Goal: Task Accomplishment & Management: Use online tool/utility

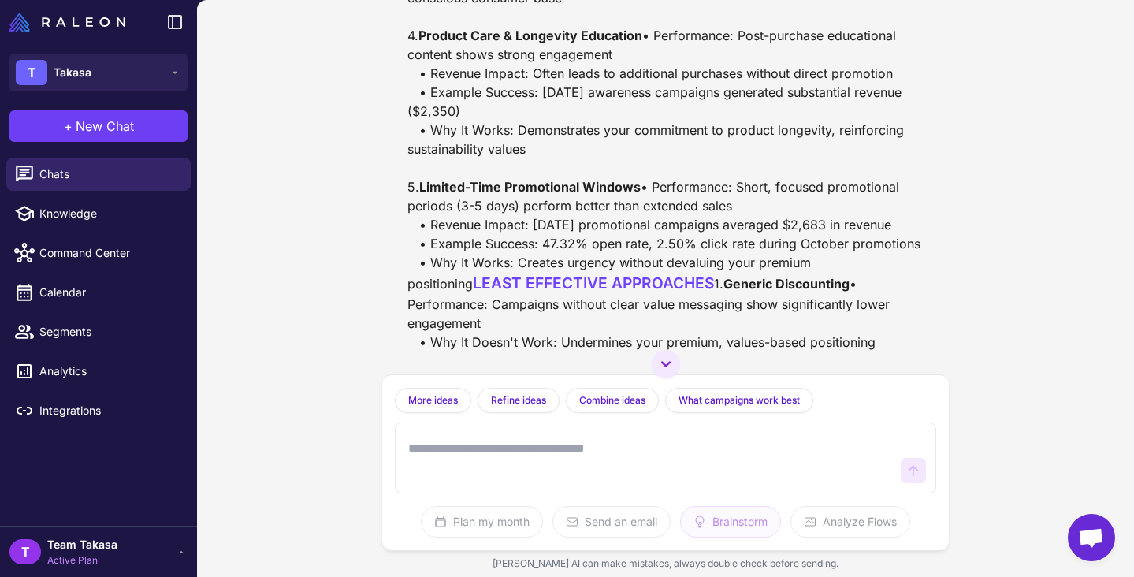
scroll to position [3645, 0]
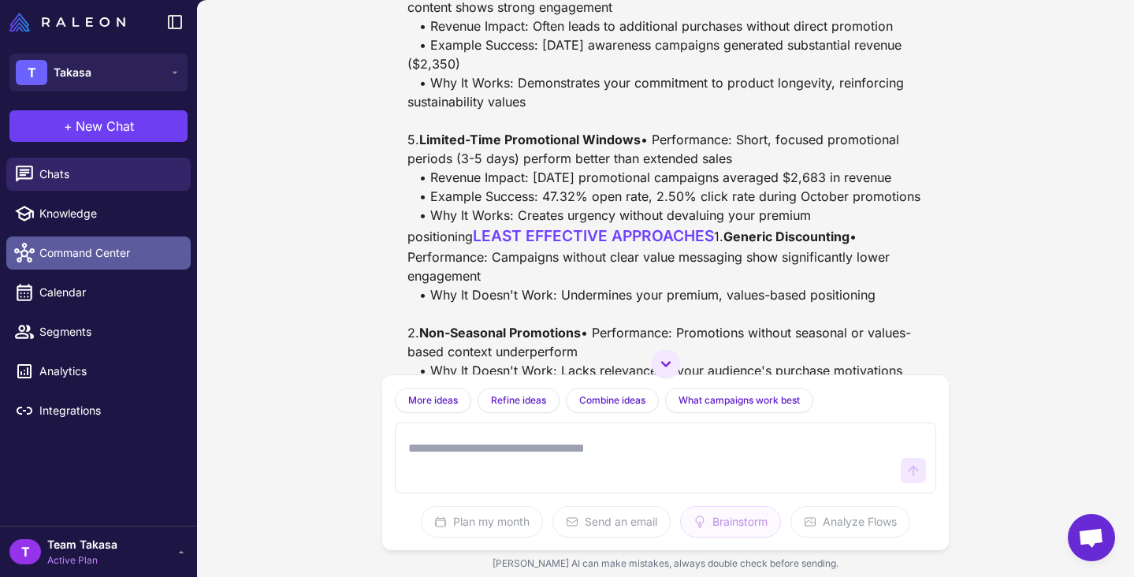
click at [138, 249] on span "Command Center" at bounding box center [108, 252] width 139 height 17
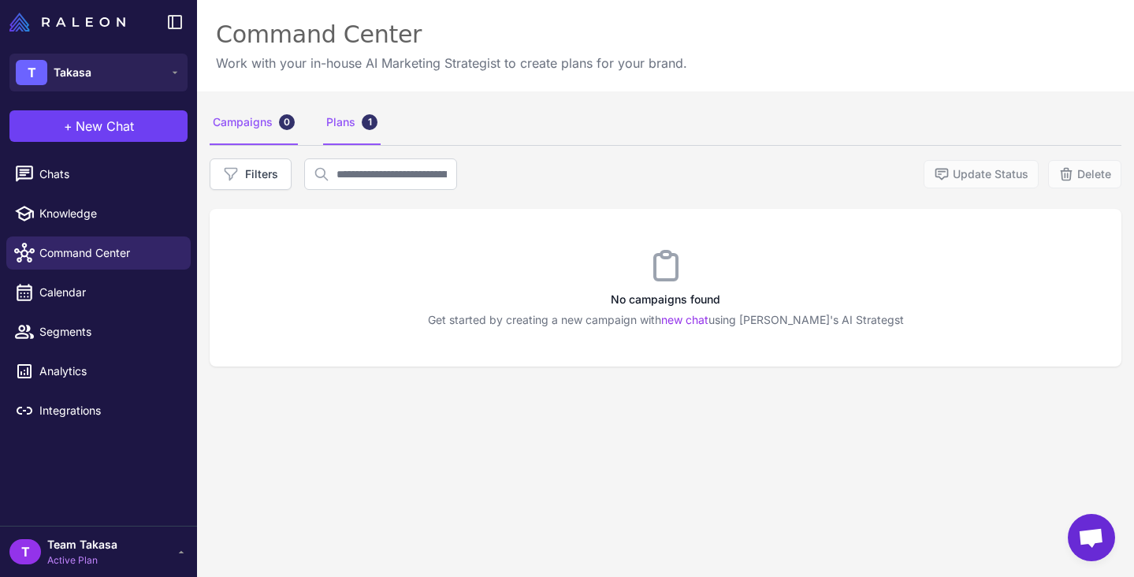
click at [351, 113] on div "Plans 1" at bounding box center [352, 123] width 58 height 44
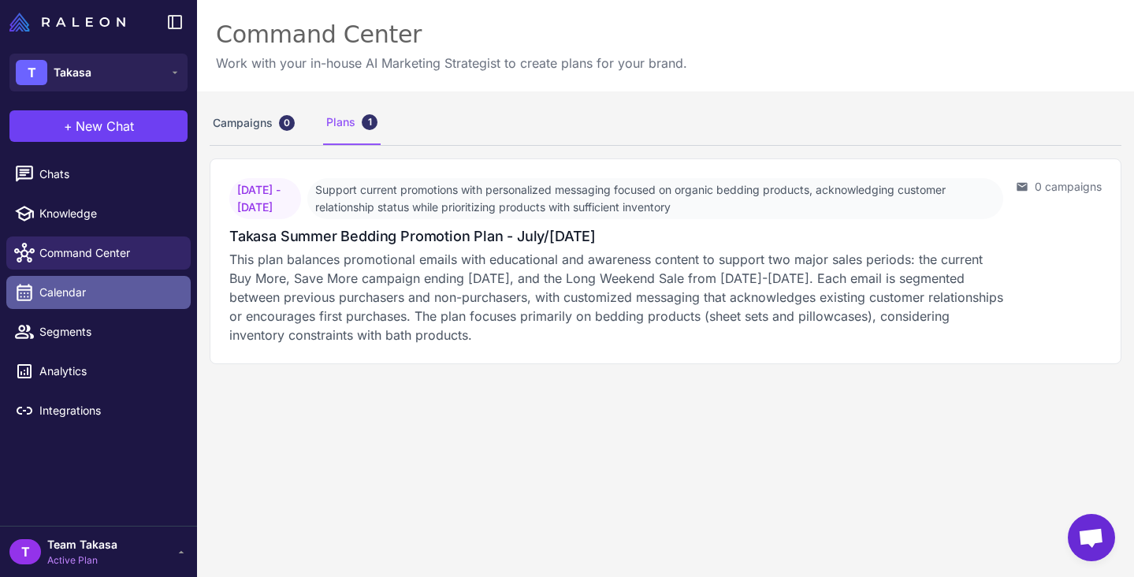
click at [91, 297] on span "Calendar" at bounding box center [108, 292] width 139 height 17
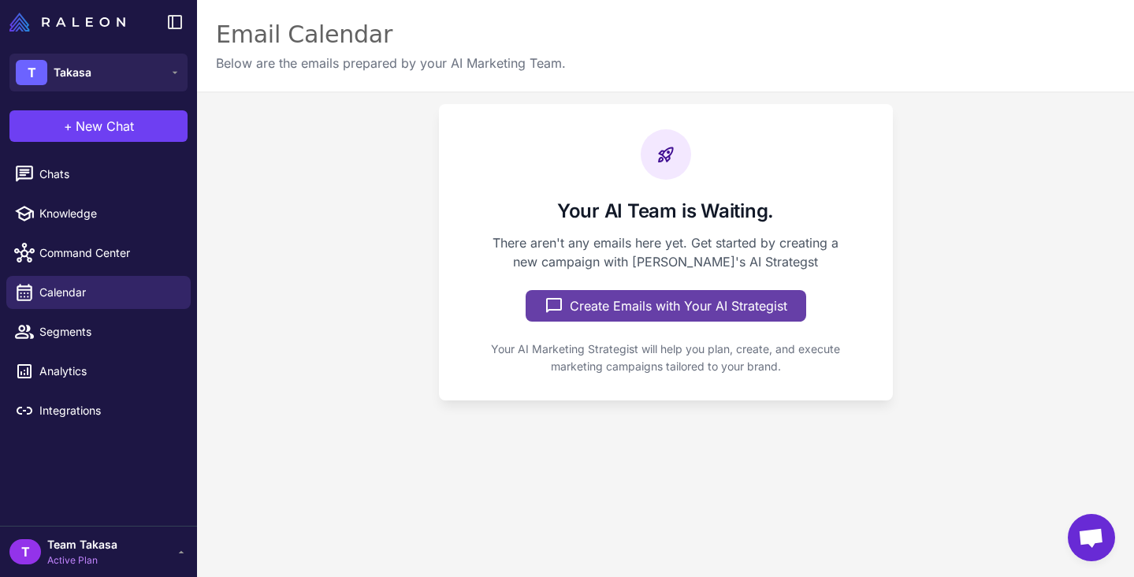
click at [589, 298] on button "Create Emails with Your AI Strategist" at bounding box center [666, 306] width 281 height 32
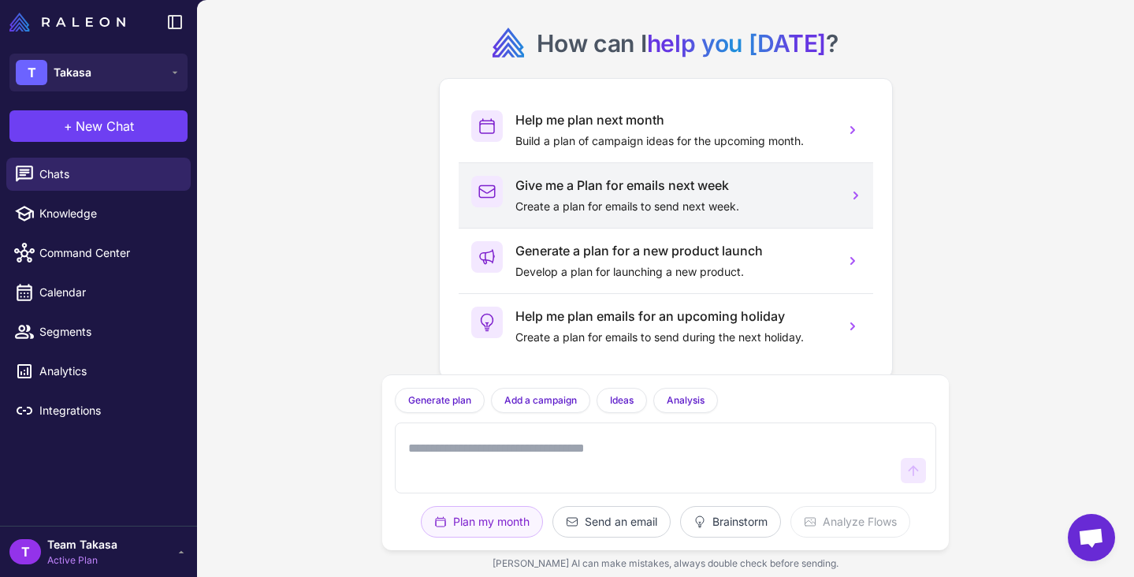
click at [602, 203] on p "Create a plan for emails to send next week." at bounding box center [674, 206] width 317 height 17
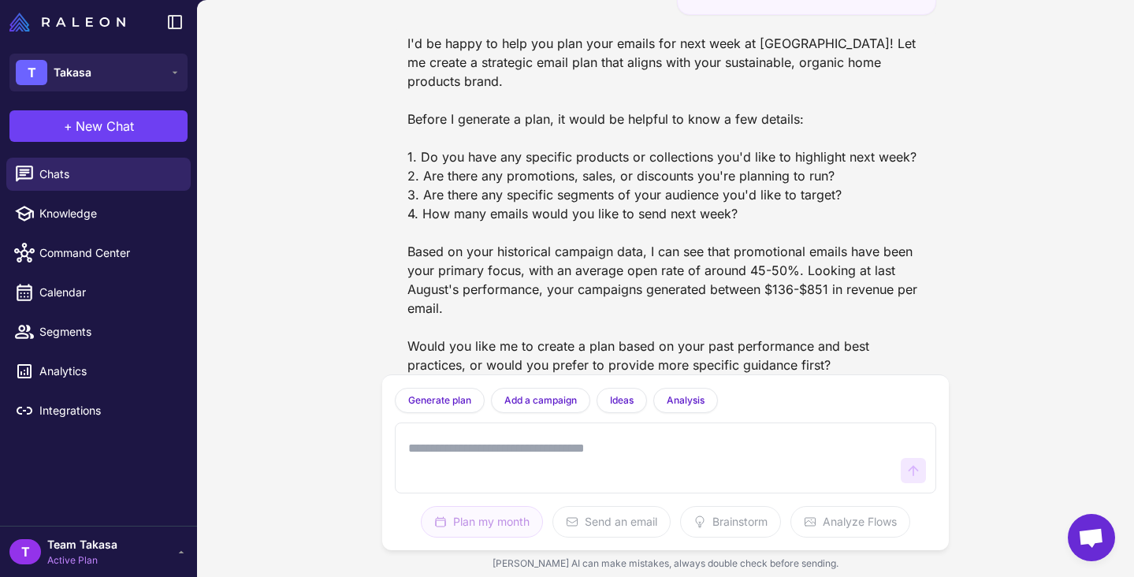
click at [441, 440] on textarea at bounding box center [650, 458] width 490 height 50
click at [640, 447] on textarea "**********" at bounding box center [650, 458] width 490 height 50
click at [814, 448] on textarea "**********" at bounding box center [650, 458] width 490 height 50
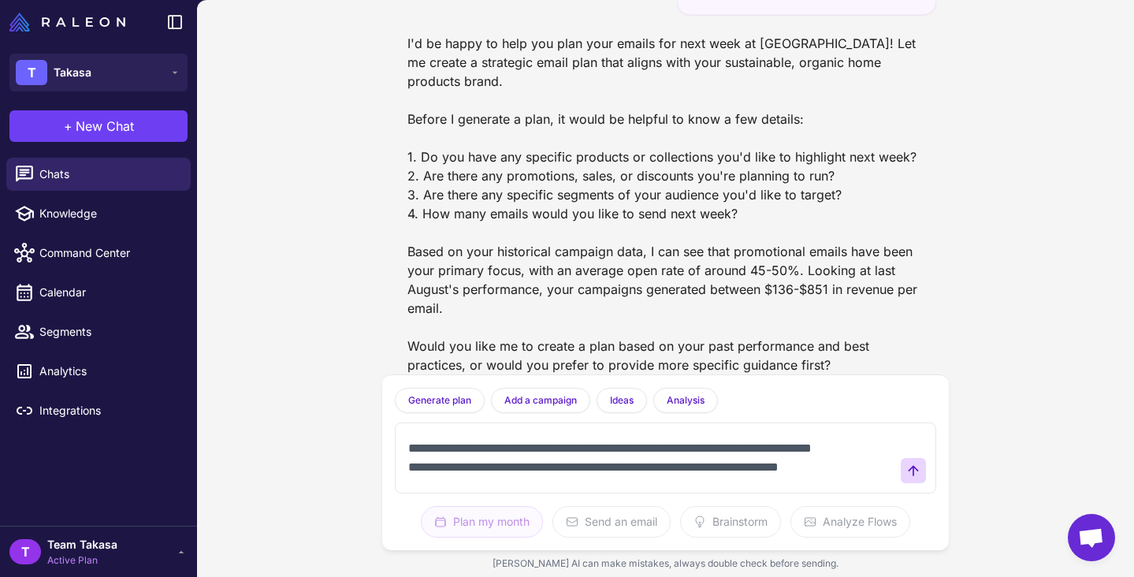
scroll to position [38, 0]
type textarea "**********"
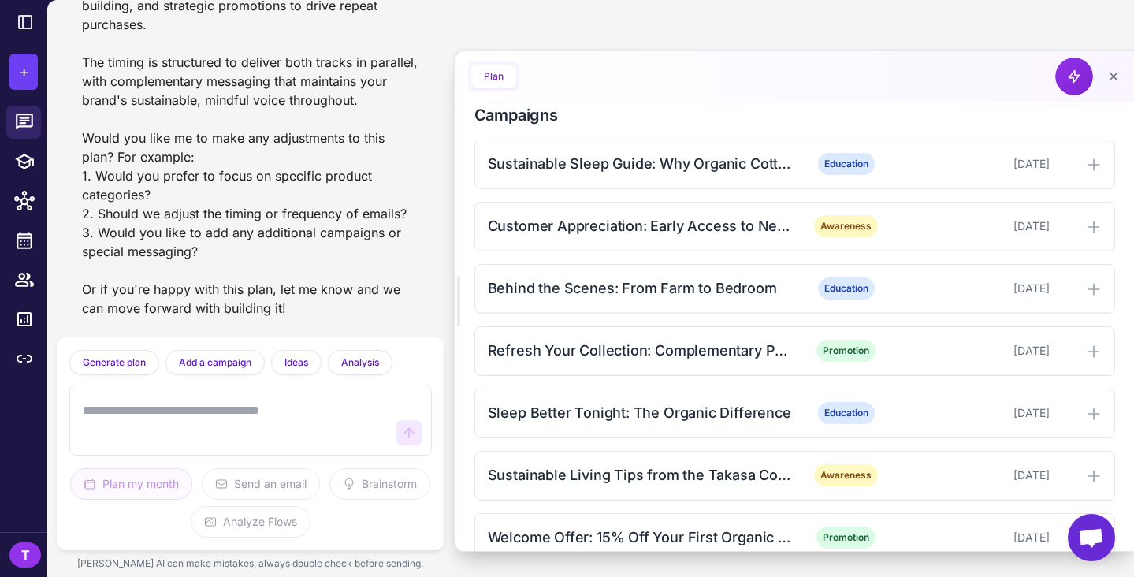
scroll to position [455, 0]
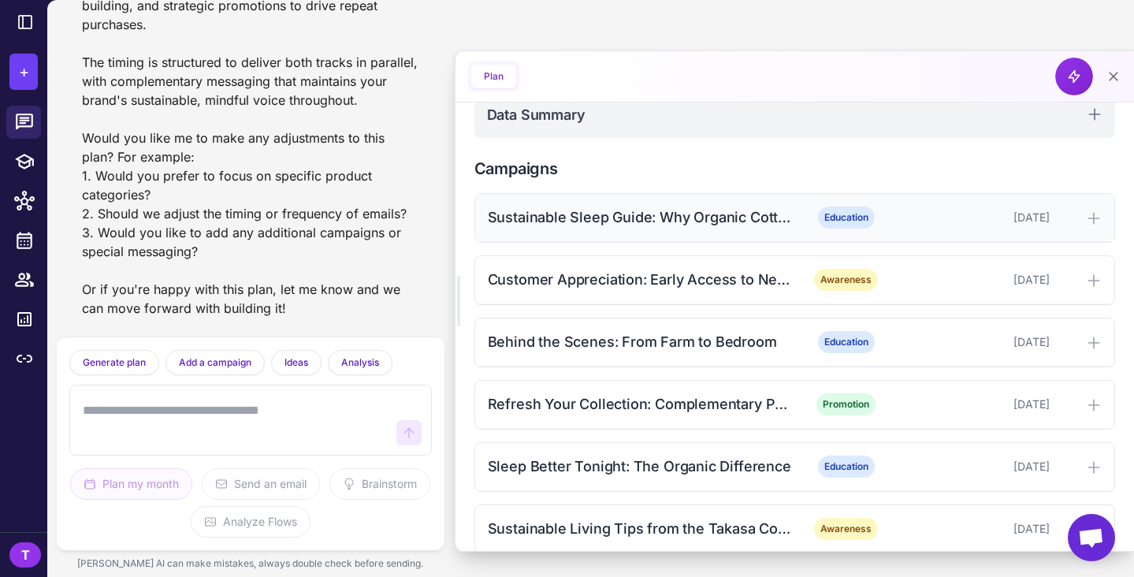
click at [1097, 214] on icon at bounding box center [1094, 218] width 16 height 16
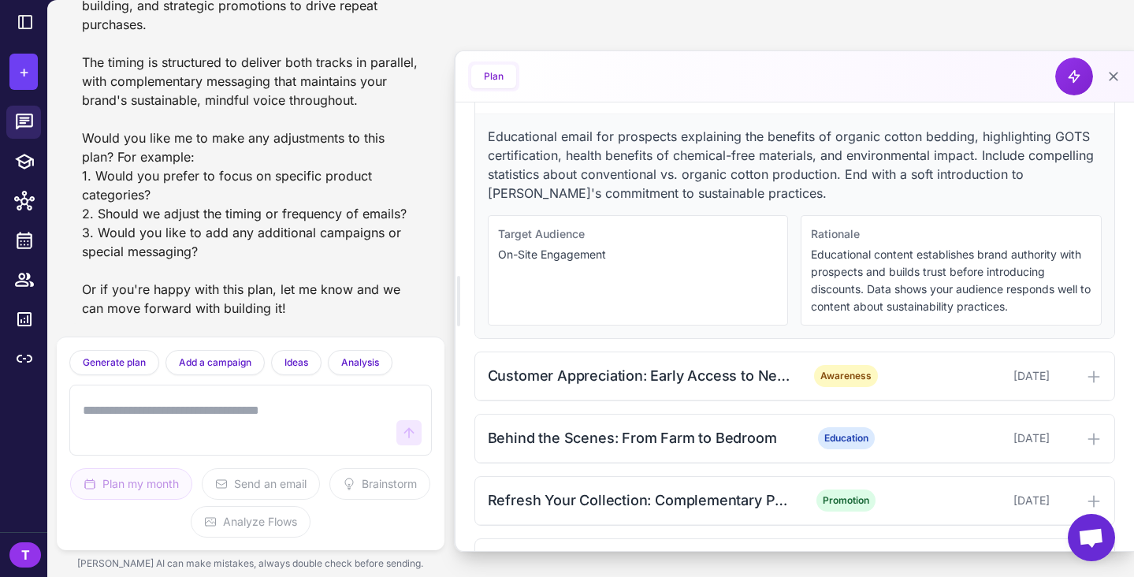
scroll to position [593, 0]
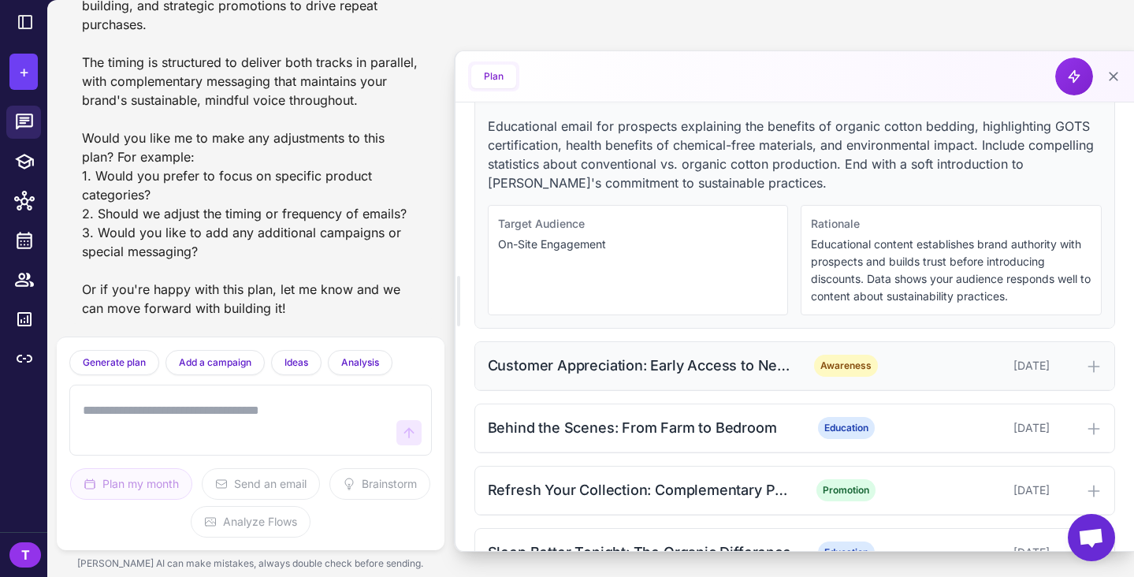
click at [1093, 366] on icon at bounding box center [1094, 367] width 10 height 10
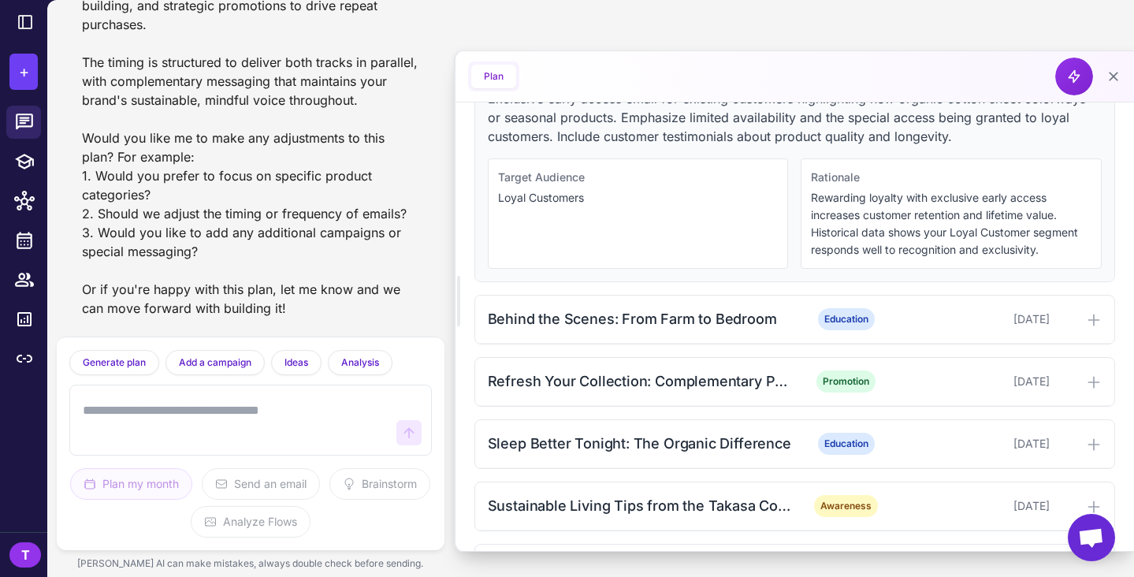
scroll to position [907, 0]
click at [1092, 317] on icon at bounding box center [1094, 319] width 16 height 16
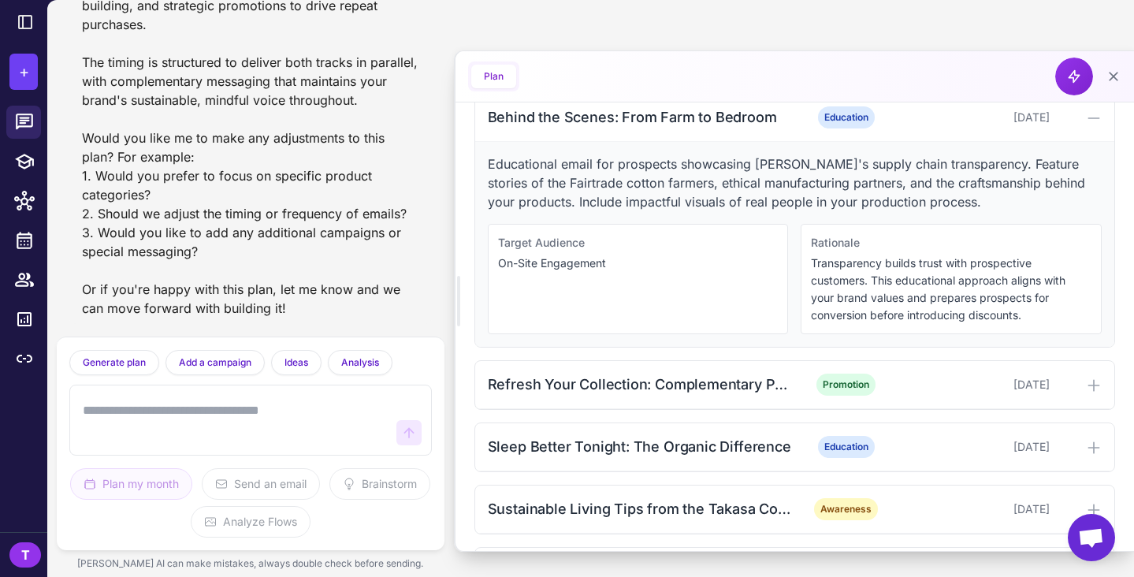
scroll to position [1134, 0]
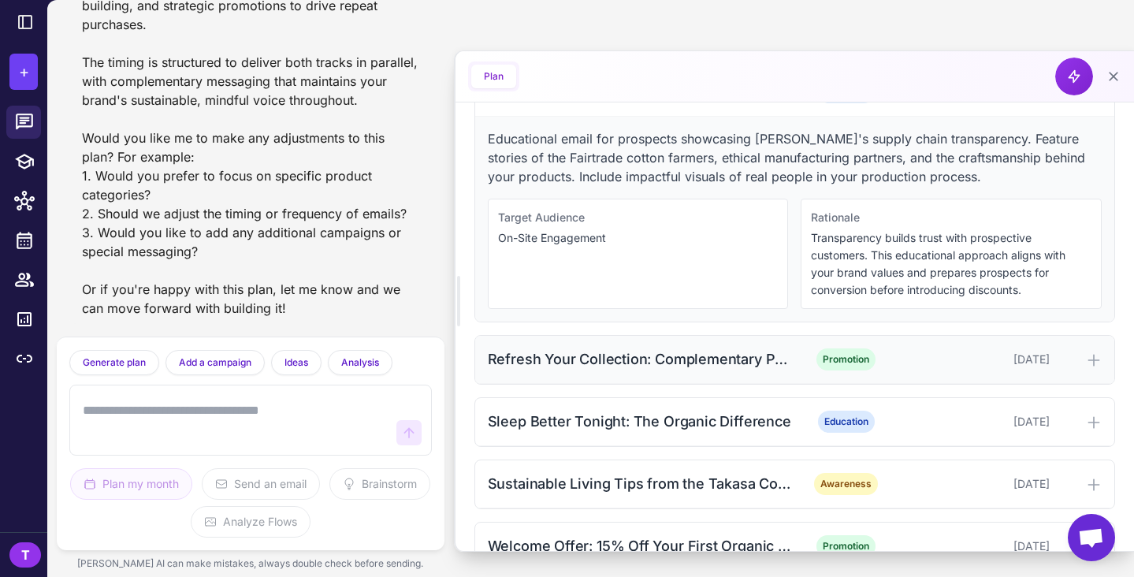
click at [1086, 357] on div at bounding box center [1079, 359] width 46 height 19
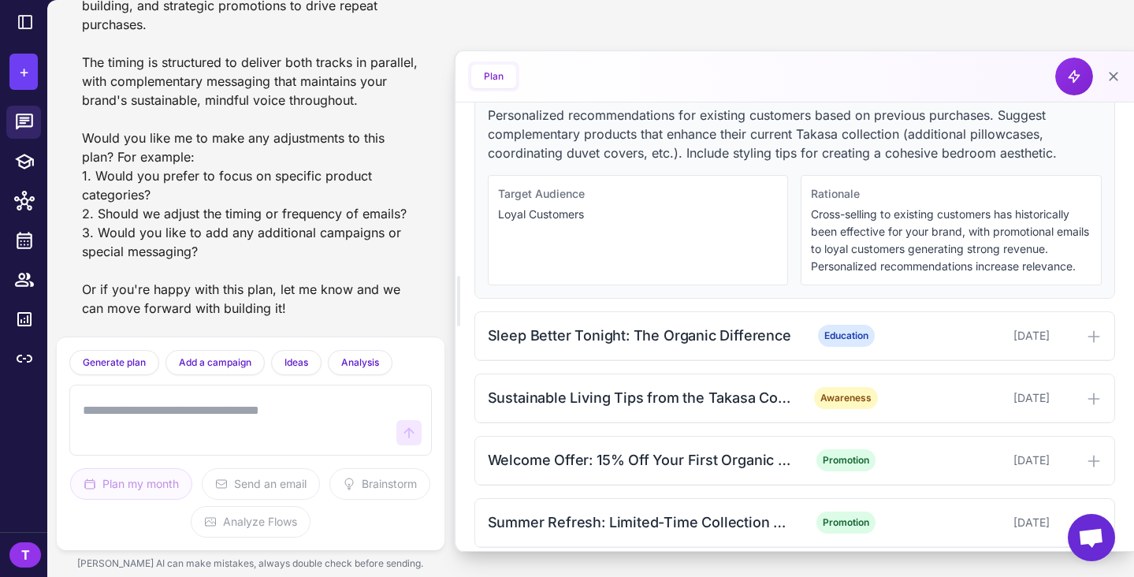
scroll to position [1430, 0]
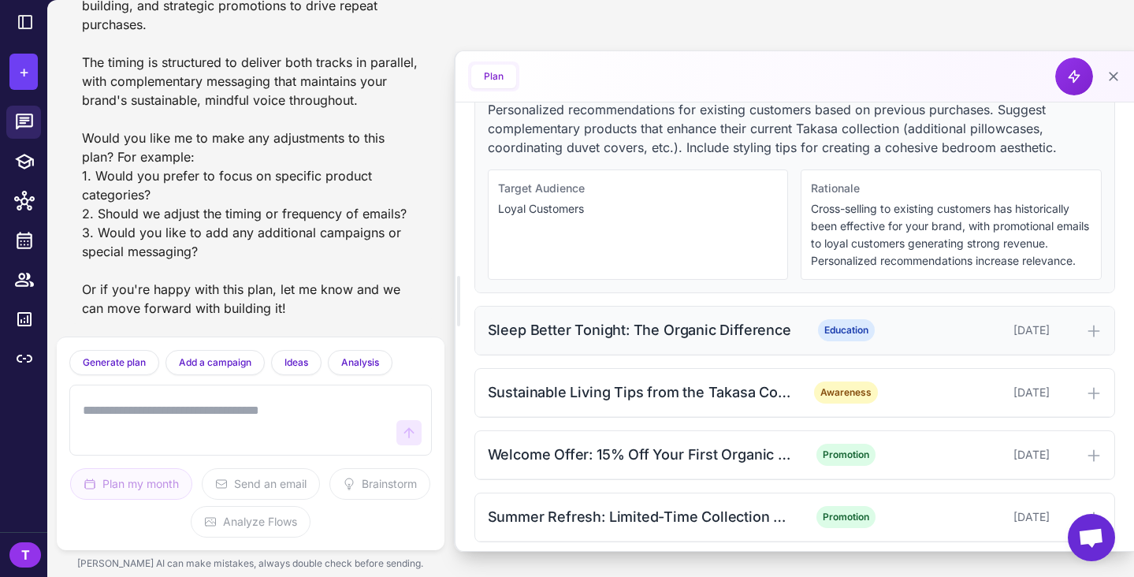
click at [1088, 332] on icon at bounding box center [1094, 331] width 16 height 16
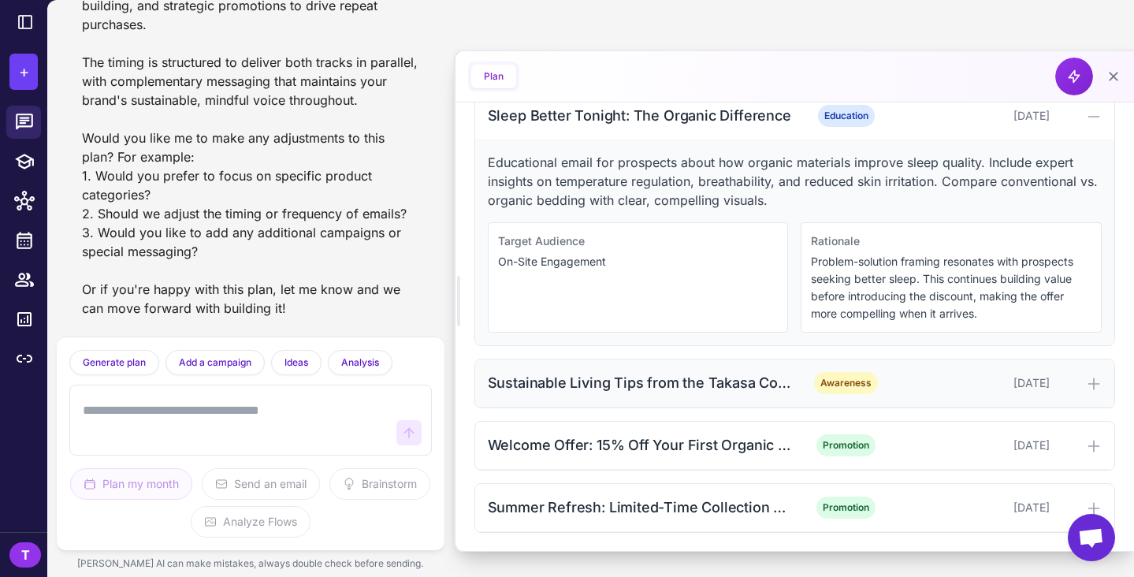
scroll to position [1644, 0]
click at [1080, 379] on div at bounding box center [1079, 383] width 46 height 19
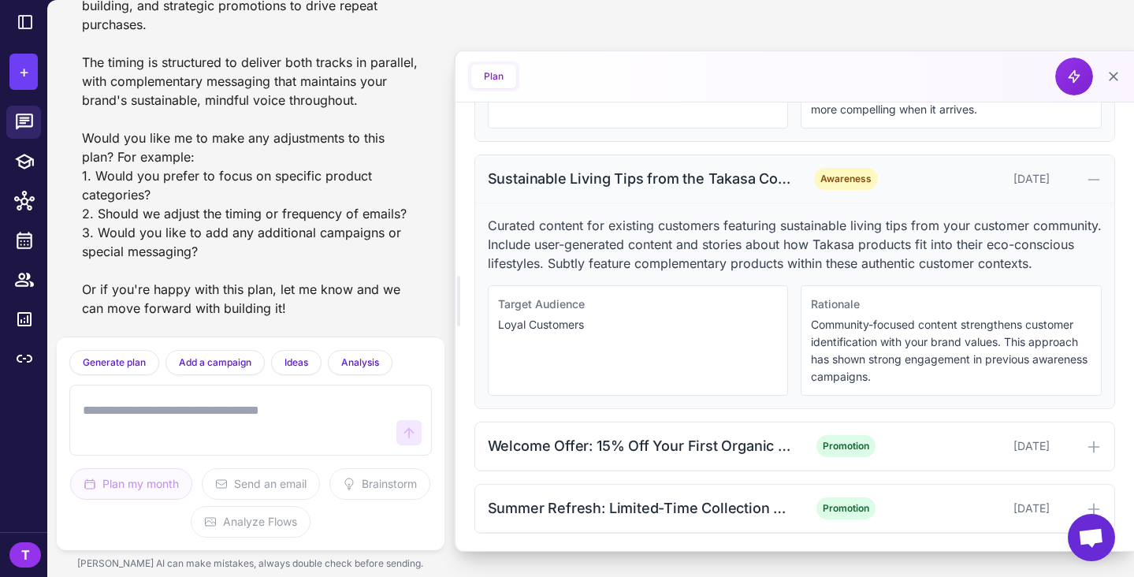
scroll to position [0, 0]
click at [1078, 449] on div at bounding box center [1079, 446] width 46 height 19
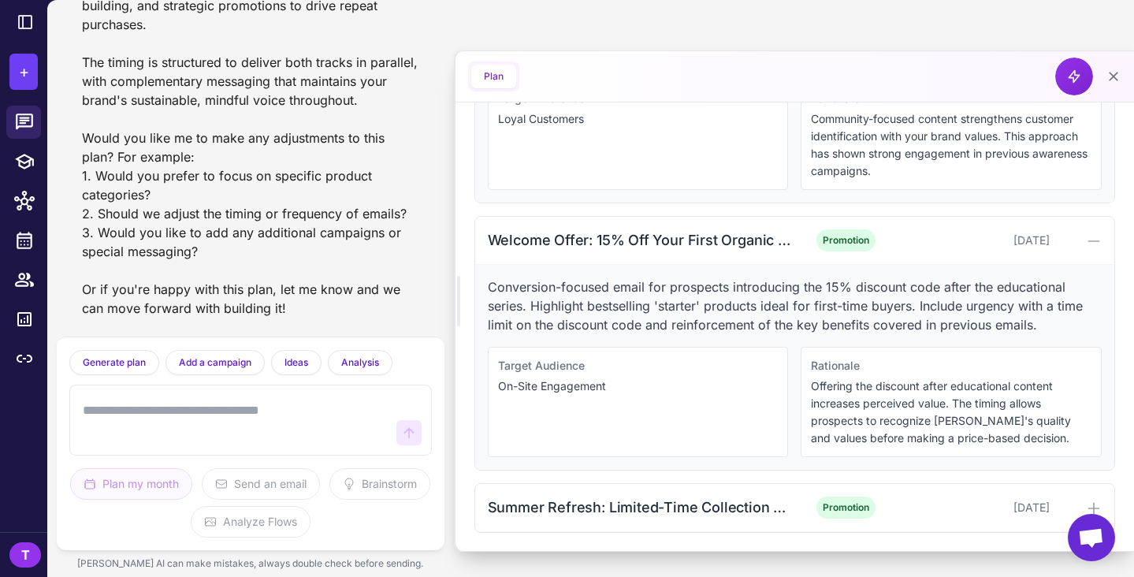
scroll to position [2054, 0]
click at [1034, 497] on div "Summer Refresh: Limited-Time Collection Upgrade Promotion August 24, 2025" at bounding box center [794, 509] width 639 height 48
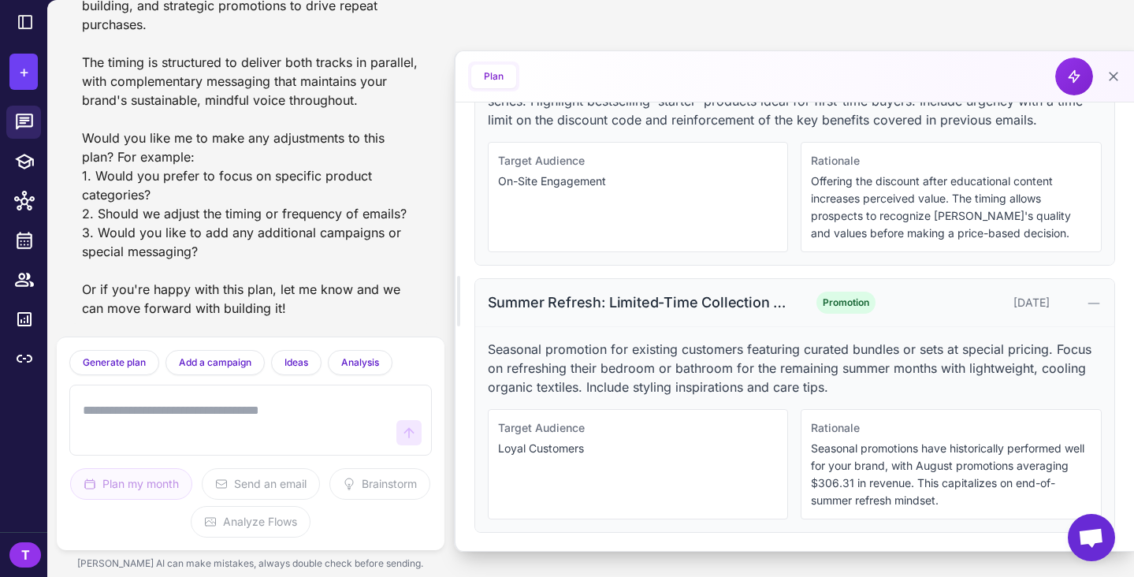
scroll to position [2259, 0]
click at [313, 406] on textarea at bounding box center [235, 420] width 311 height 50
type textarea "**********"
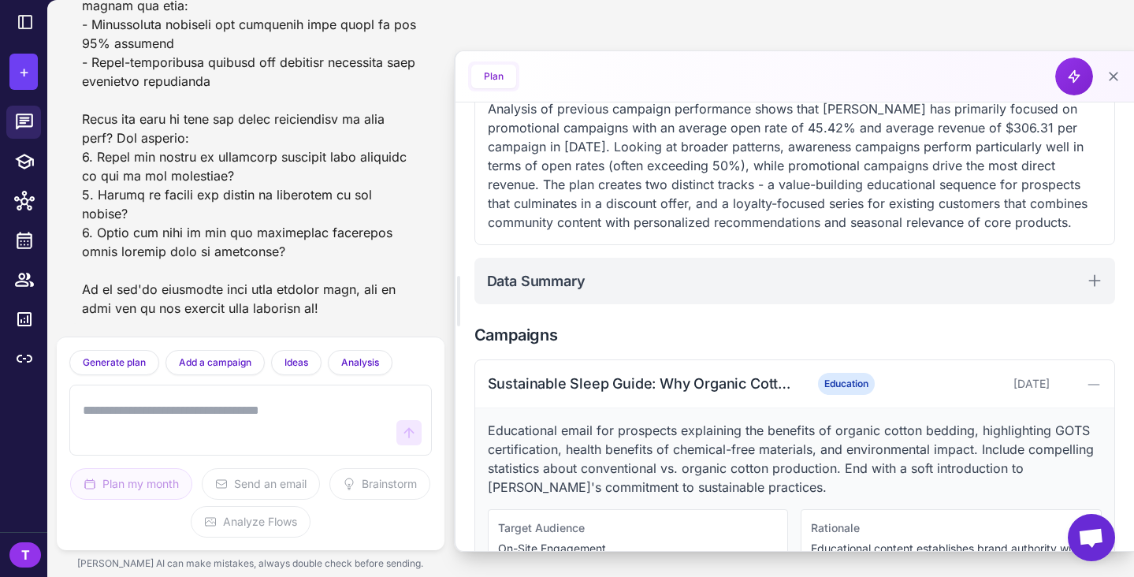
scroll to position [307, 0]
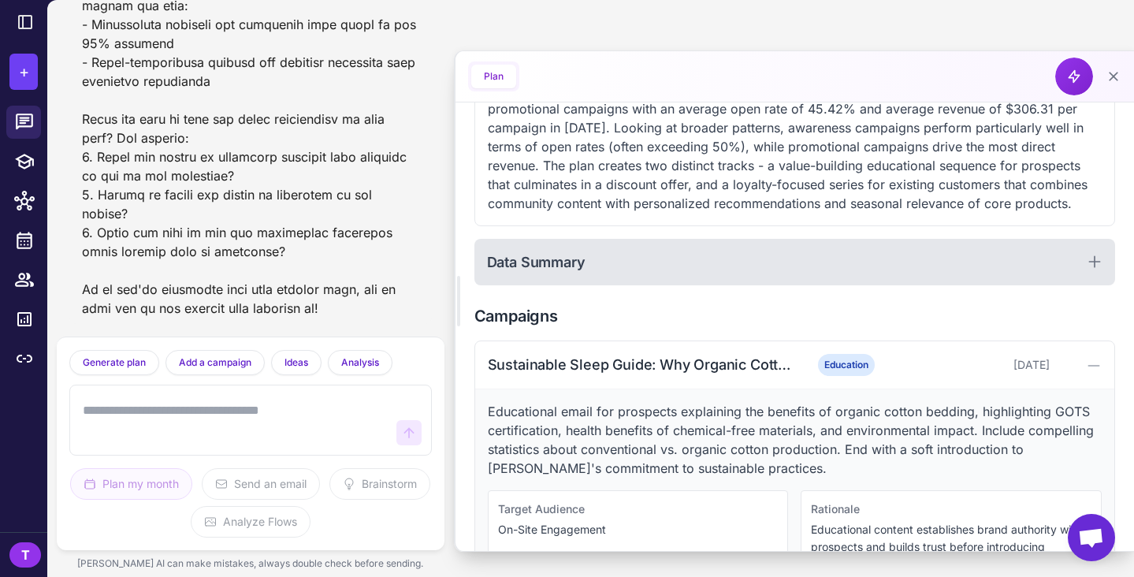
click at [916, 282] on div "Data Summary" at bounding box center [795, 262] width 641 height 47
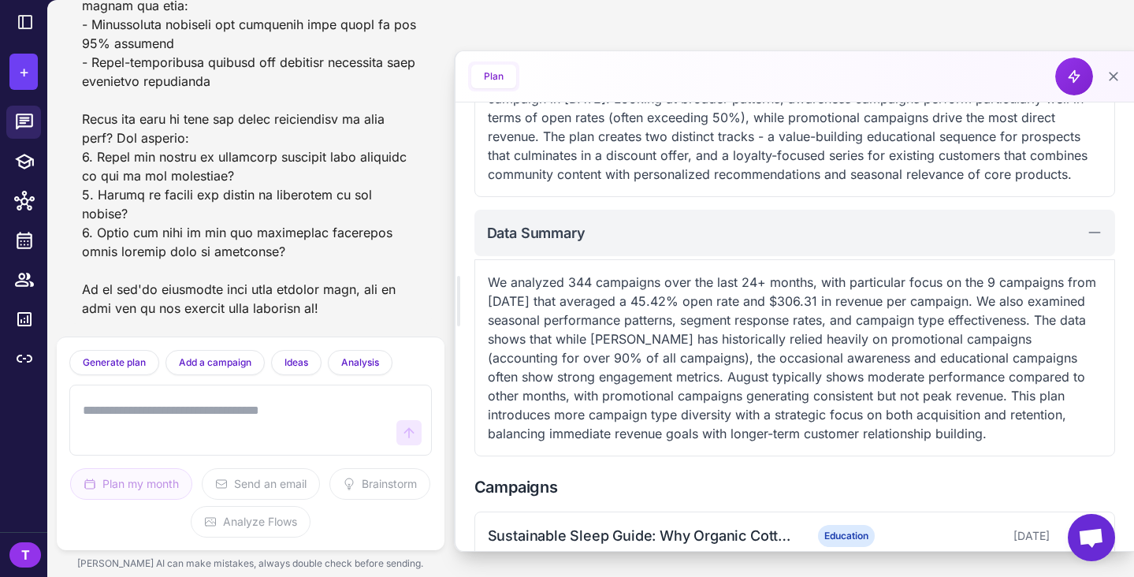
scroll to position [338, 0]
click at [312, 408] on textarea at bounding box center [235, 420] width 311 height 50
type textarea "**********"
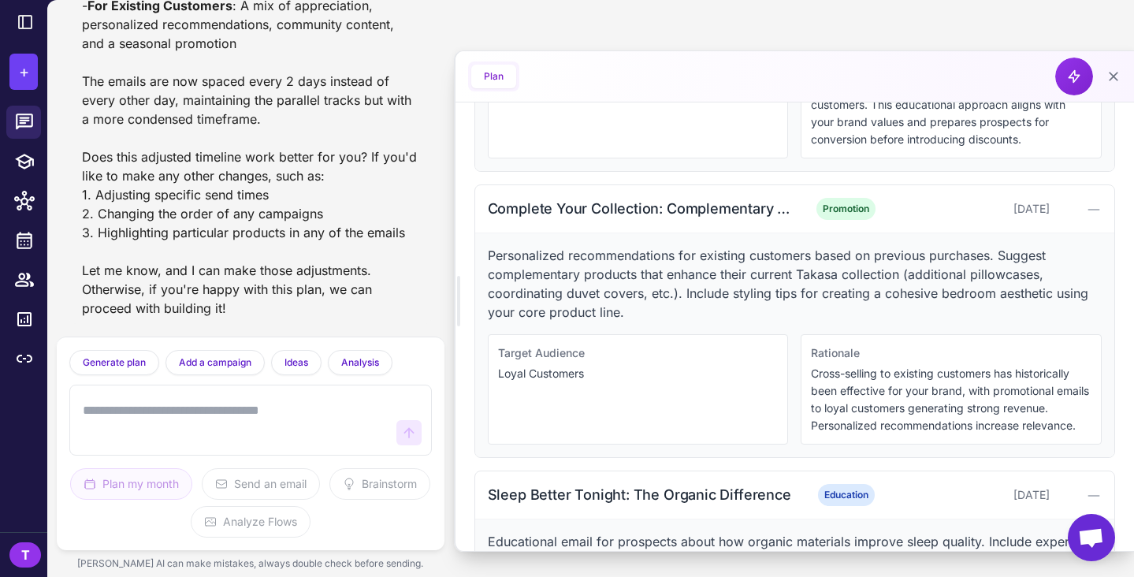
scroll to position [1505, 0]
click at [210, 413] on textarea at bounding box center [235, 420] width 311 height 50
type textarea "**********"
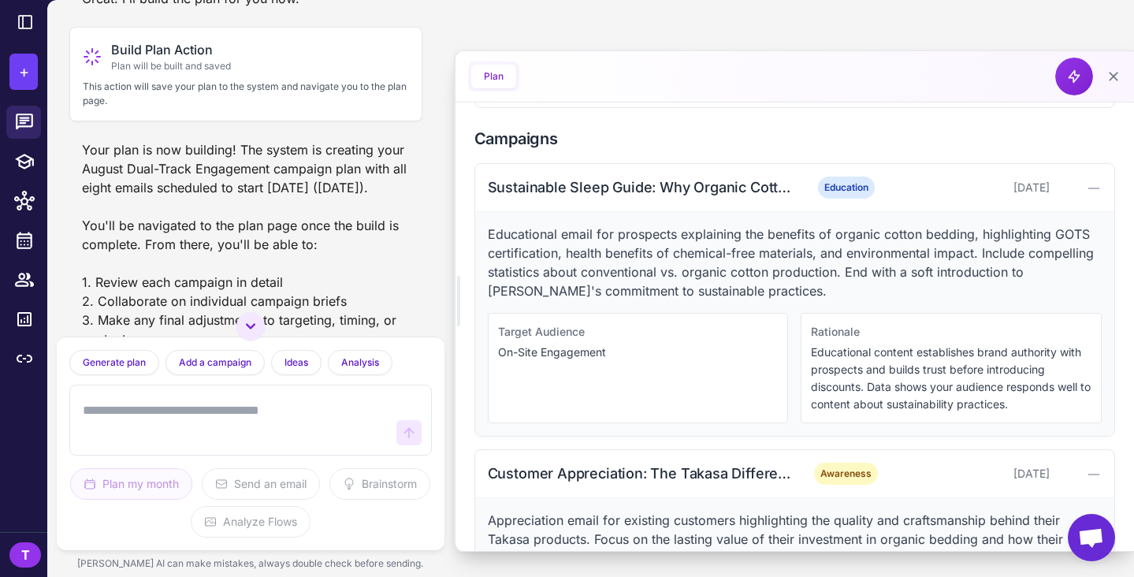
scroll to position [806, 0]
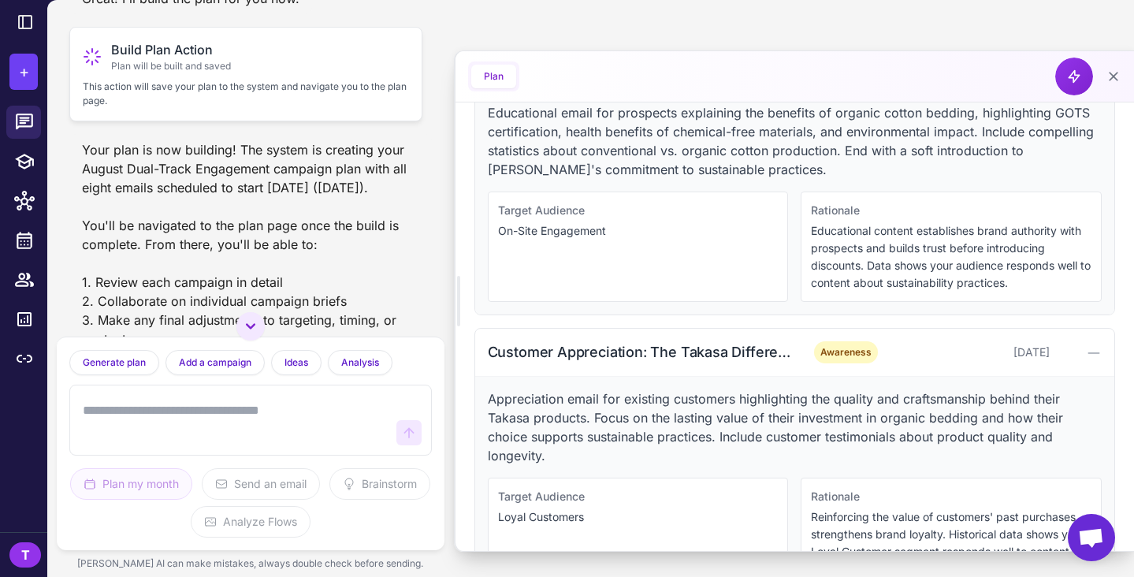
click at [211, 108] on p "This action will save your plan to the system and navigate you to the plan page." at bounding box center [246, 94] width 326 height 28
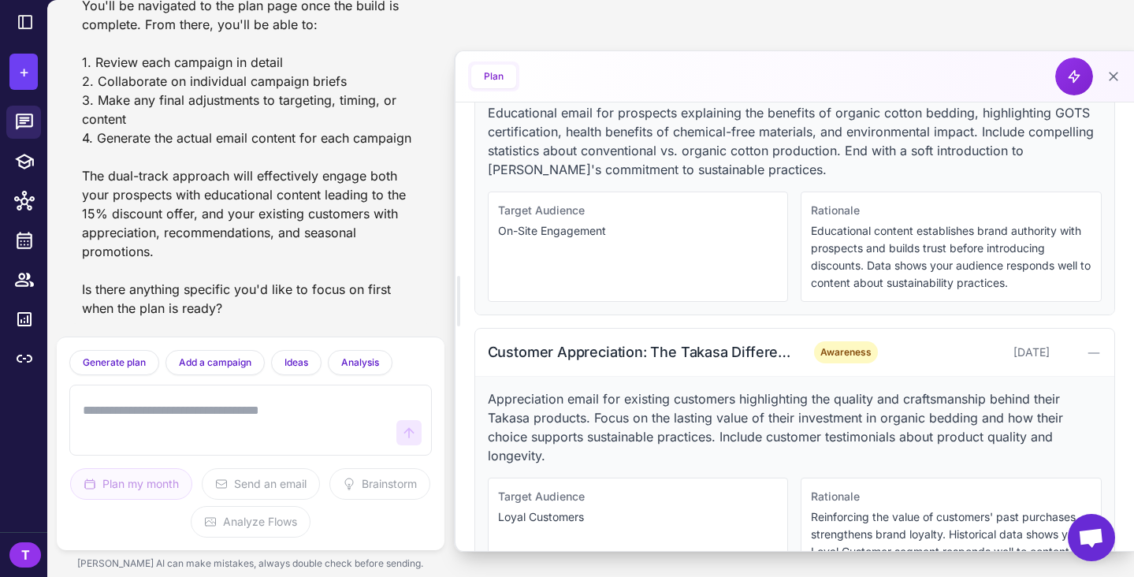
scroll to position [4133, 0]
click at [506, 73] on button "Plan" at bounding box center [493, 77] width 45 height 24
click at [251, 409] on textarea at bounding box center [235, 420] width 311 height 50
type textarea "**********"
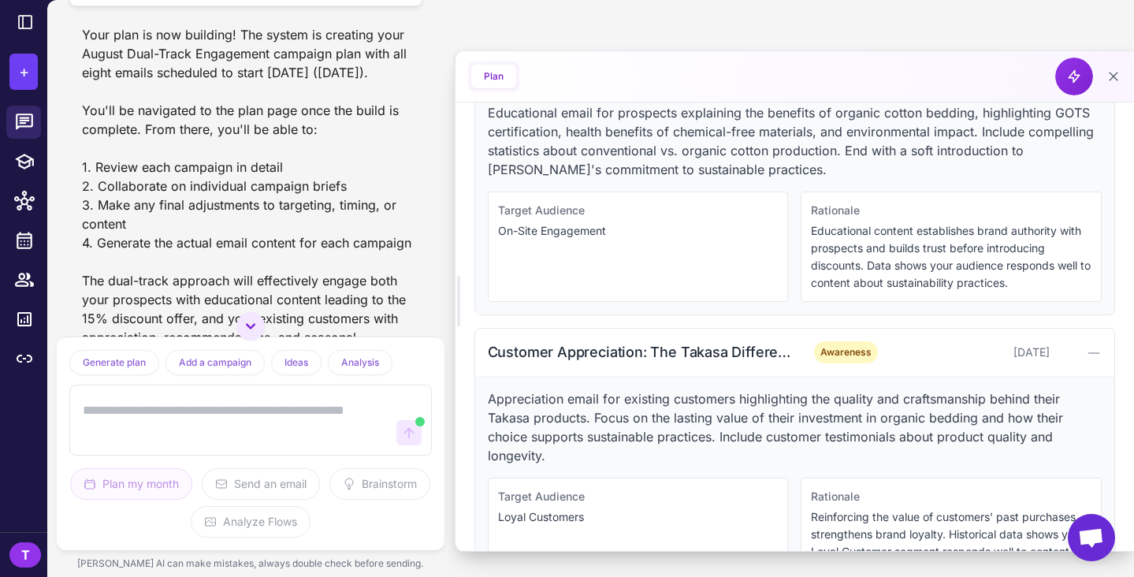
scroll to position [3890, 0]
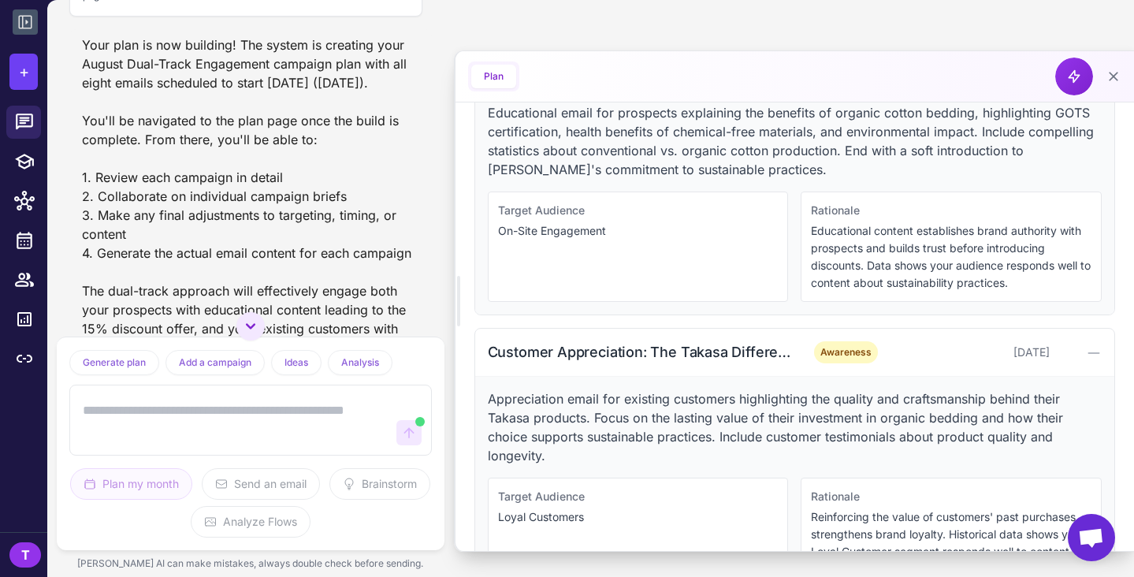
click at [26, 27] on icon at bounding box center [25, 22] width 19 height 19
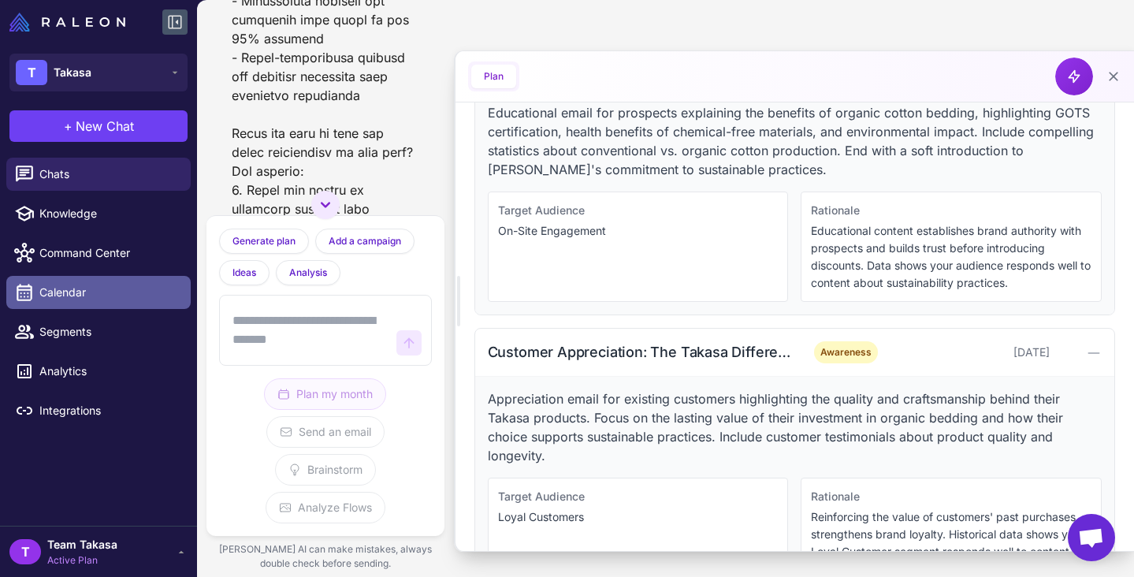
click at [90, 289] on span "Calendar" at bounding box center [108, 292] width 139 height 17
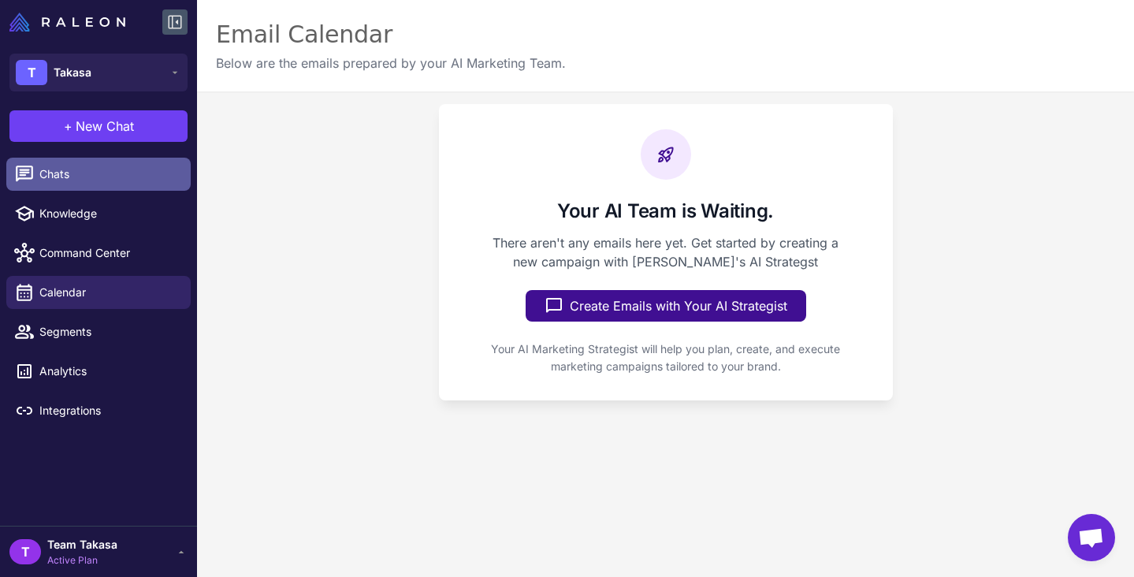
click at [69, 178] on span "Chats" at bounding box center [108, 174] width 139 height 17
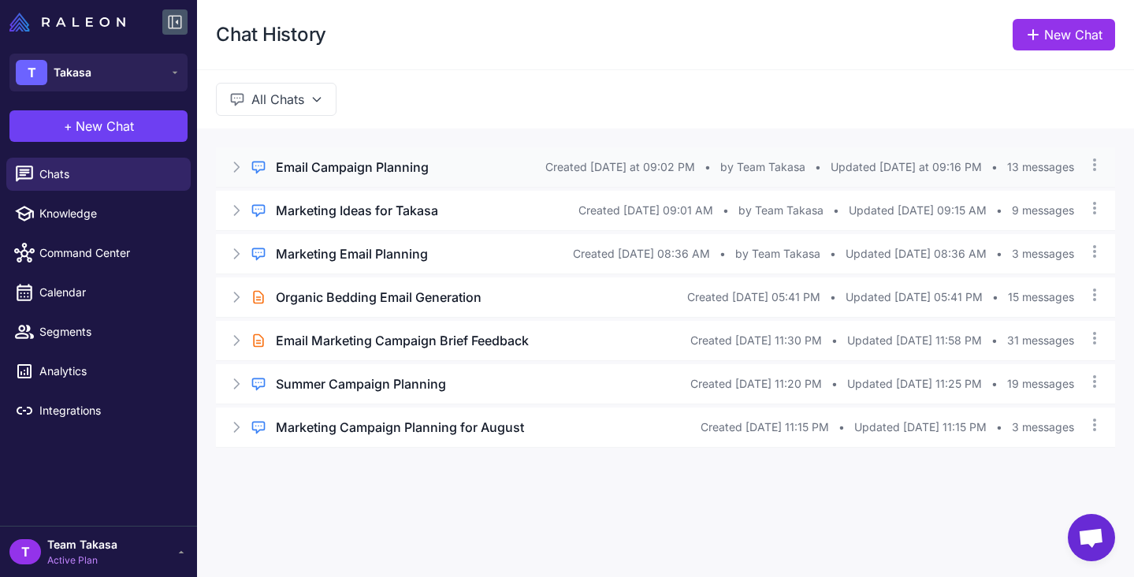
click at [351, 170] on h3 "Email Campaign Planning" at bounding box center [352, 167] width 153 height 19
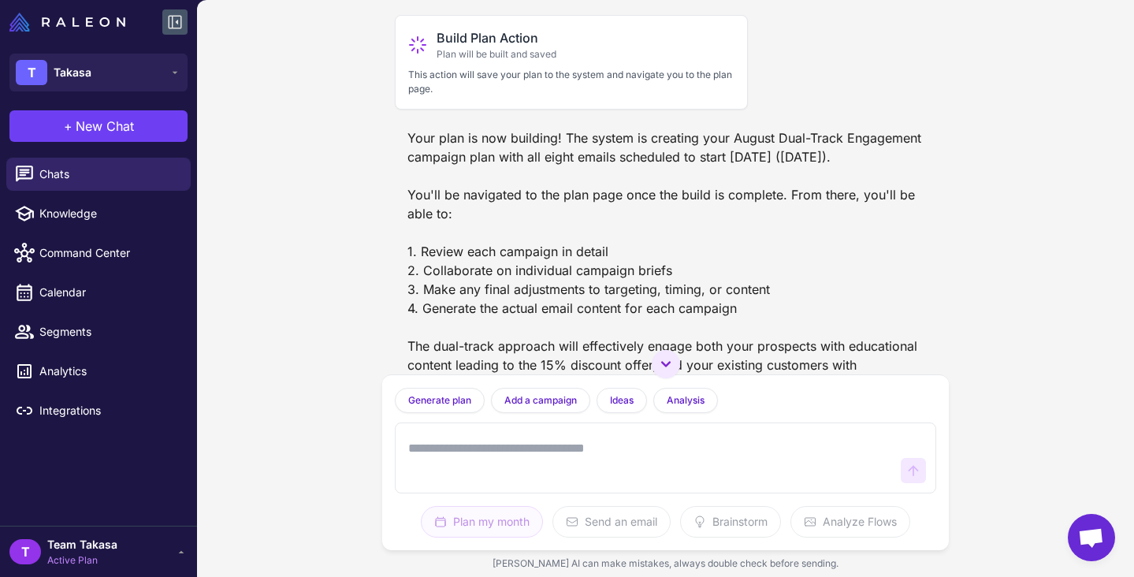
scroll to position [3057, 0]
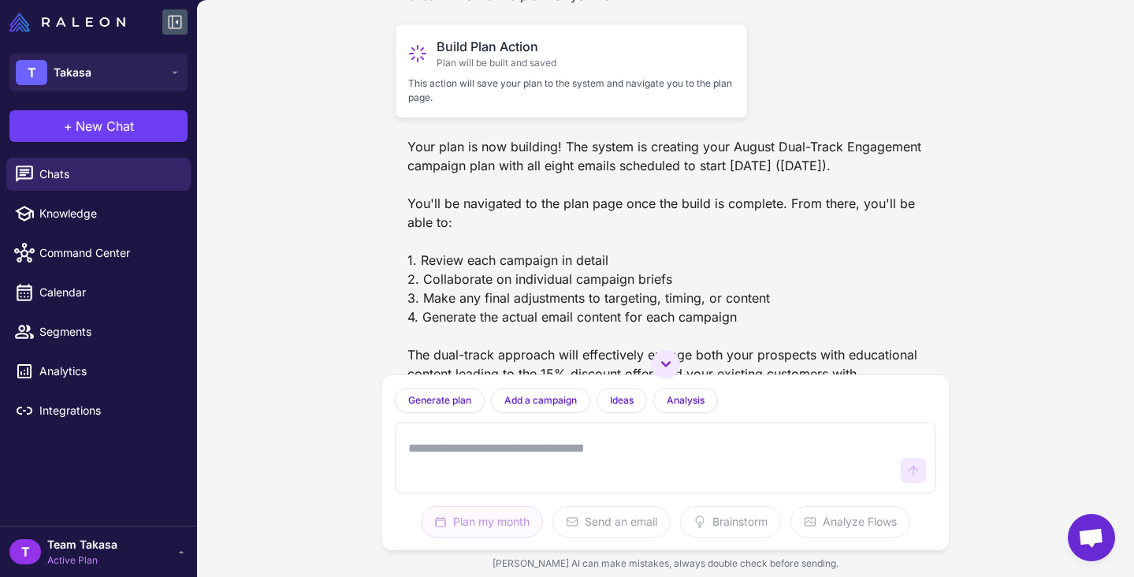
click at [582, 70] on div "Build Plan Action Plan will be built and saved" at bounding box center [571, 53] width 326 height 33
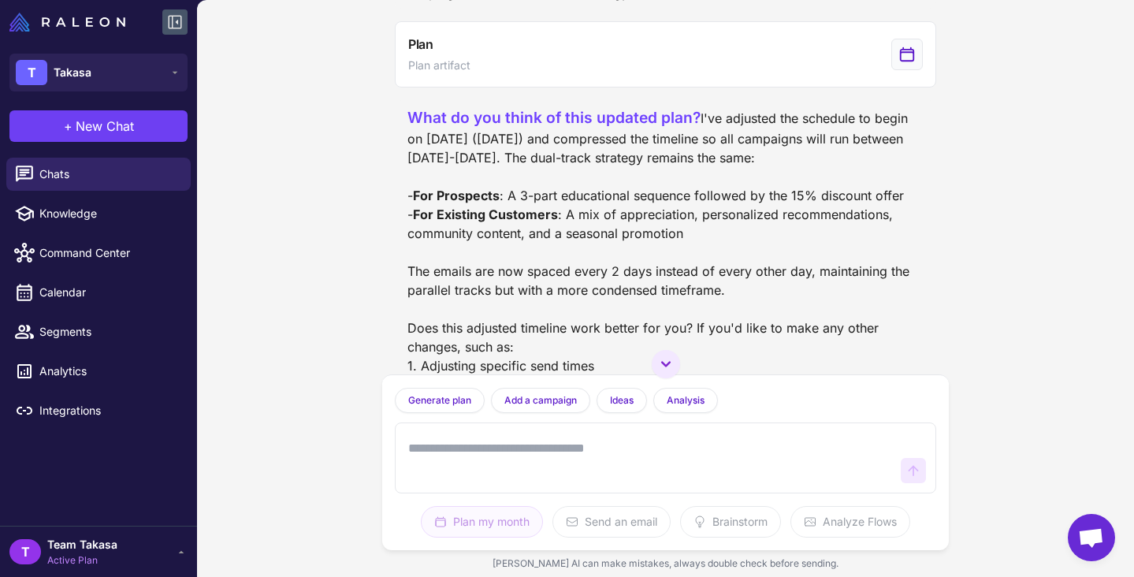
scroll to position [2487, 0]
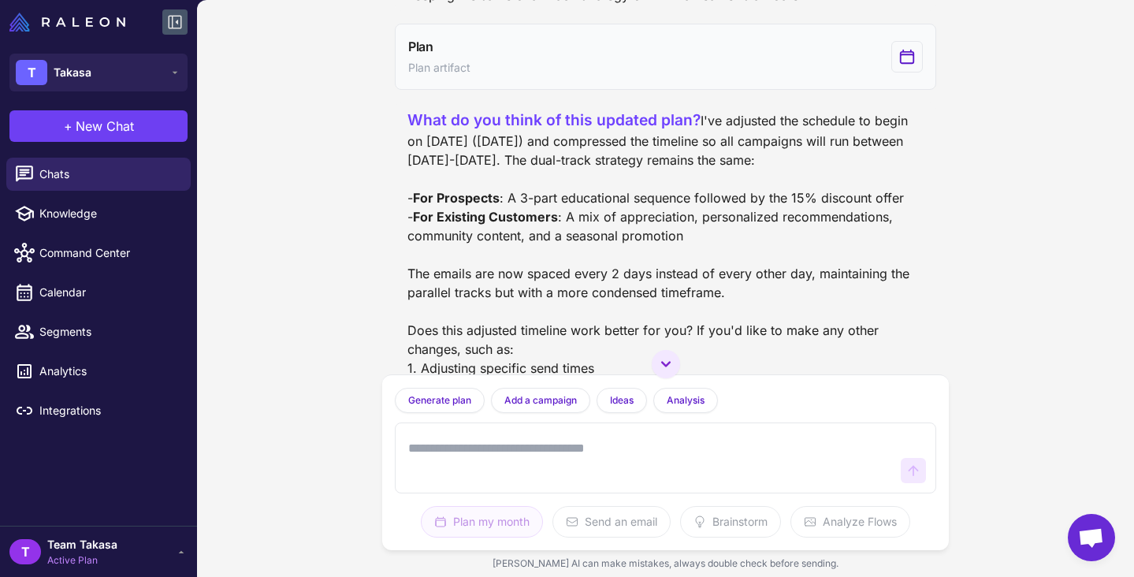
click at [912, 66] on icon "View generated Plan" at bounding box center [907, 56] width 17 height 19
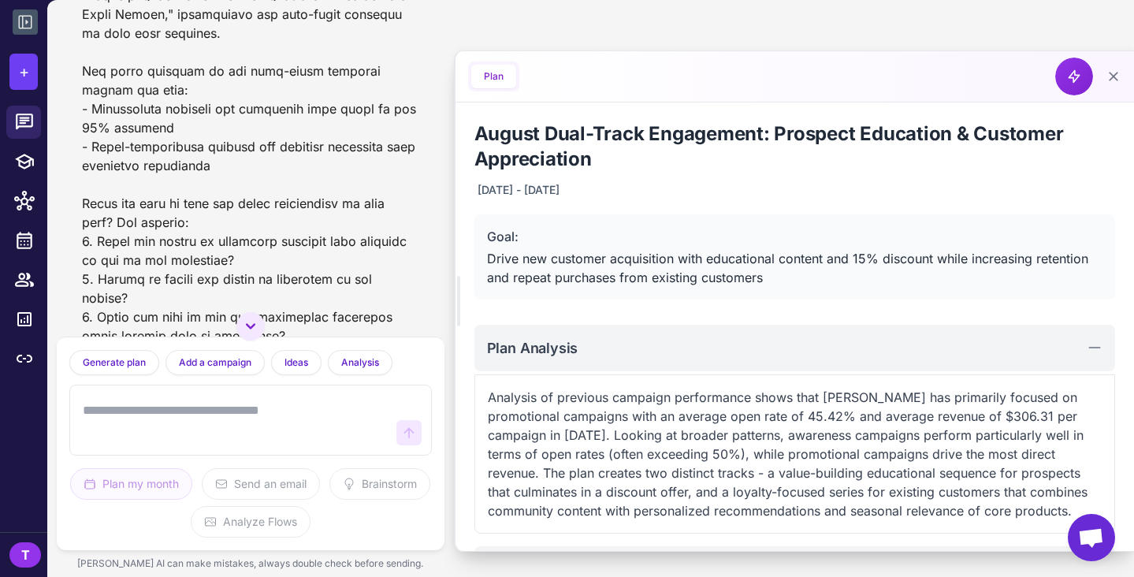
click at [479, 85] on button "Plan" at bounding box center [493, 77] width 45 height 24
click at [494, 69] on button "Plan" at bounding box center [493, 77] width 45 height 24
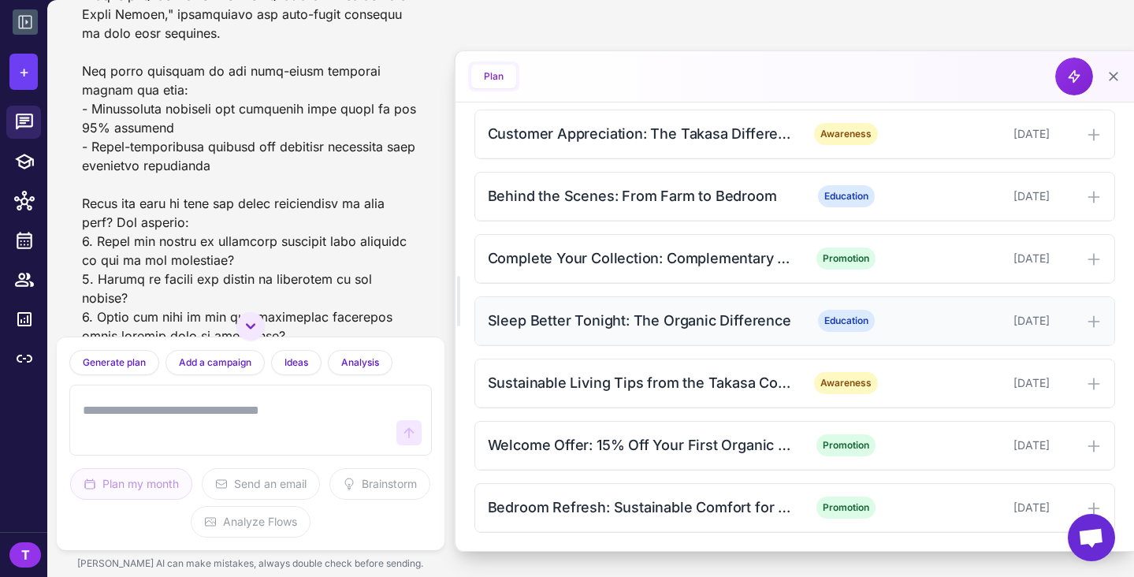
scroll to position [824, 0]
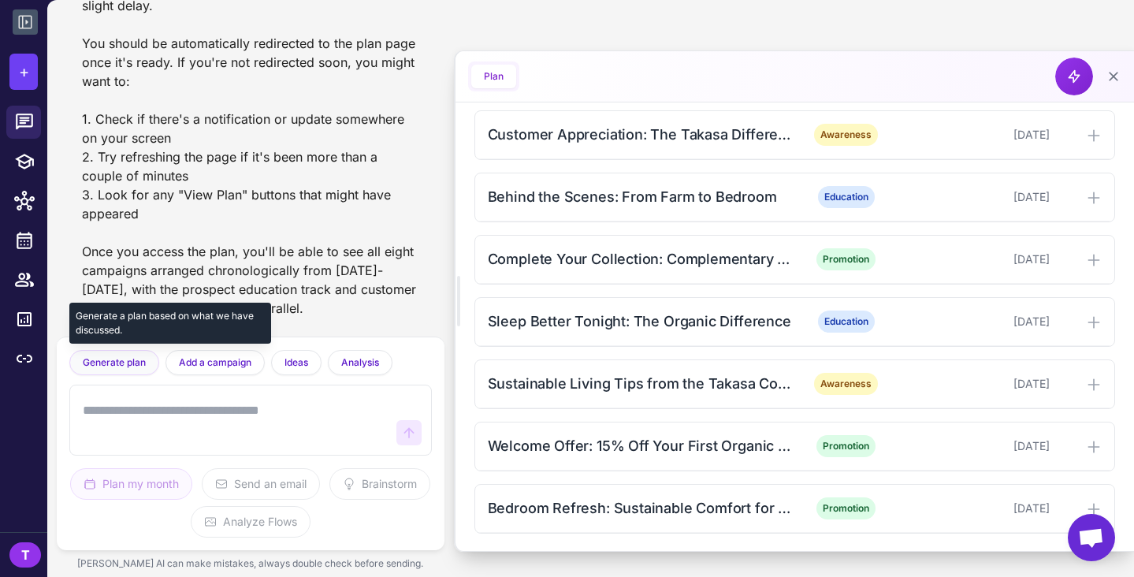
click at [133, 360] on span "Generate plan" at bounding box center [114, 363] width 63 height 14
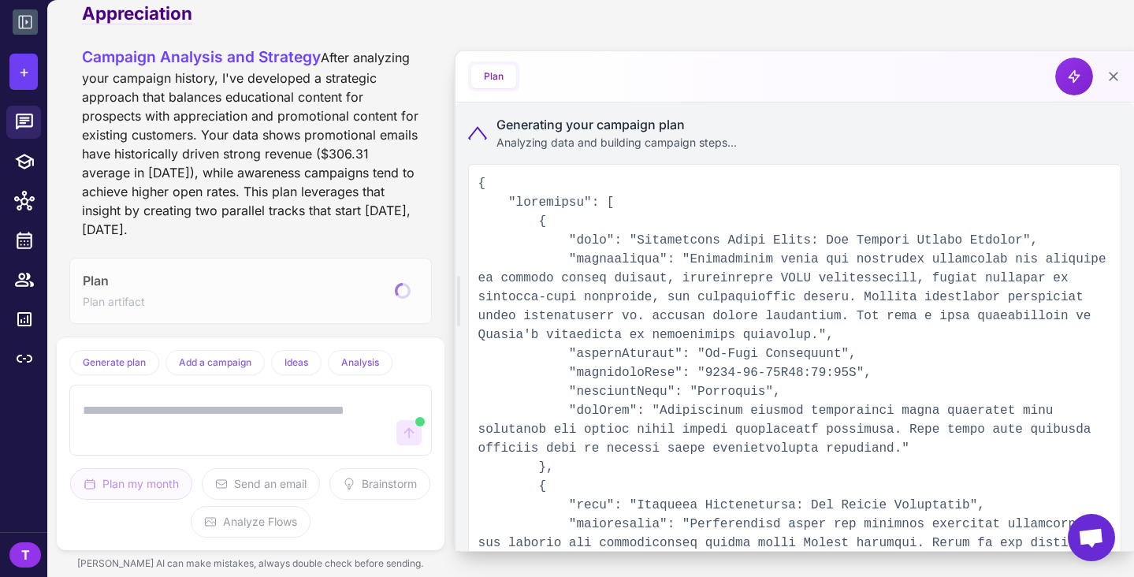
scroll to position [0, 0]
click at [236, 418] on textarea at bounding box center [235, 420] width 311 height 50
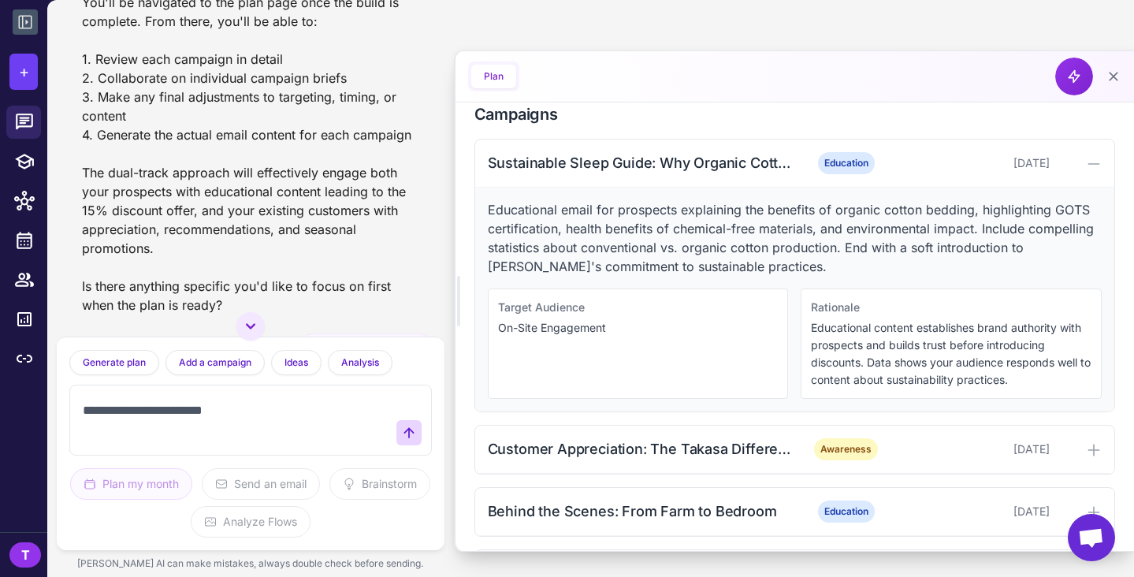
scroll to position [4077, 0]
drag, startPoint x: 252, startPoint y: 405, endPoint x: 165, endPoint y: 404, distance: 87.5
click at [165, 404] on textarea "**********" at bounding box center [235, 420] width 311 height 50
type textarea "**********"
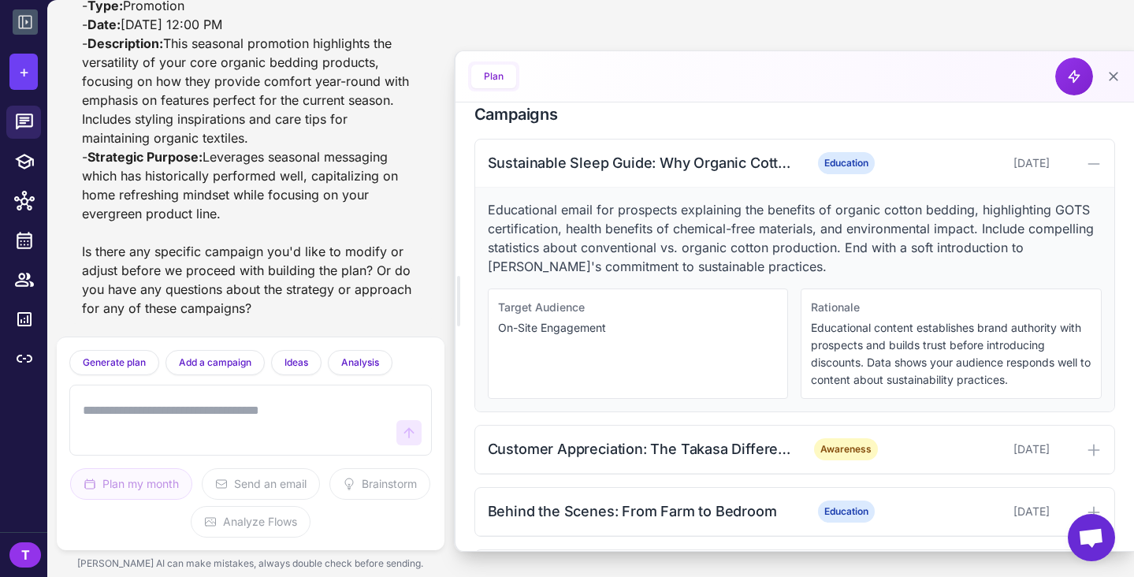
scroll to position [0, 0]
type textarea "**********"
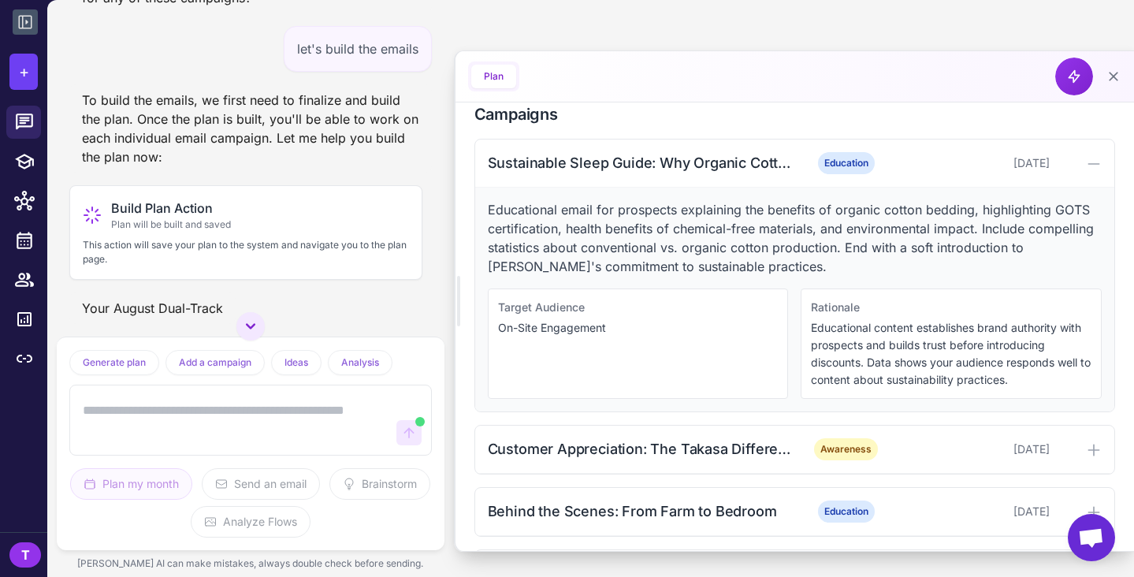
scroll to position [8791, 0]
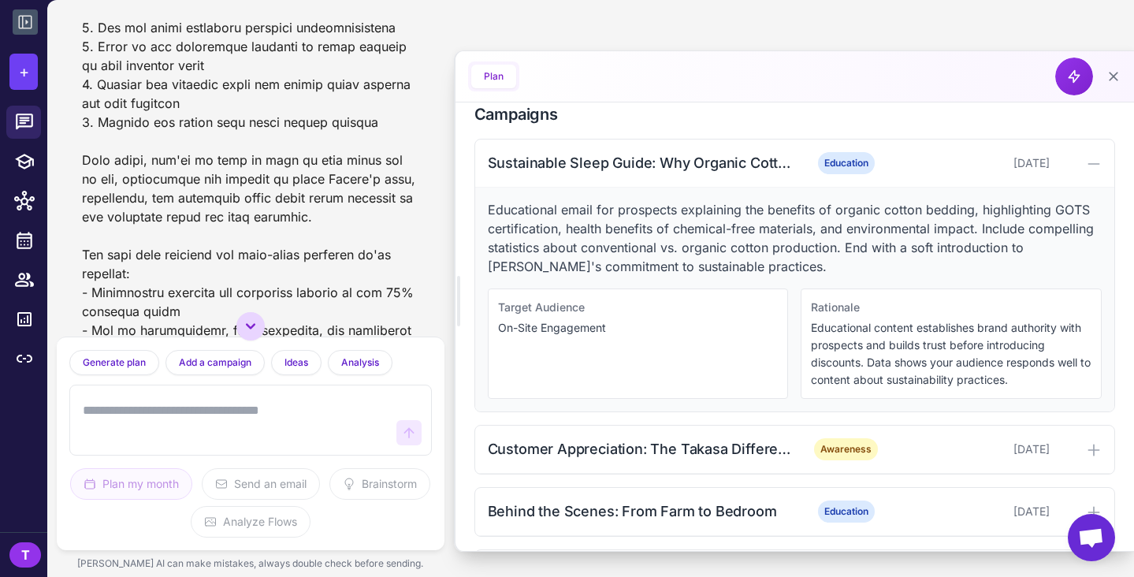
click at [246, 320] on icon at bounding box center [250, 326] width 19 height 19
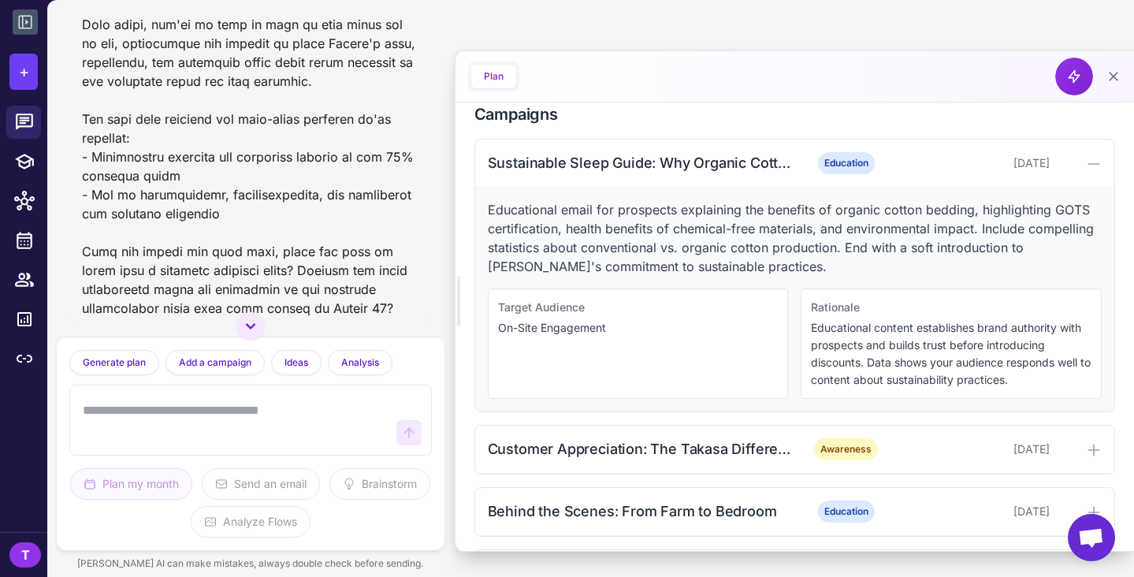
scroll to position [0, 0]
click at [494, 76] on button "Plan" at bounding box center [493, 77] width 45 height 24
click at [494, 67] on button "Plan" at bounding box center [493, 77] width 45 height 24
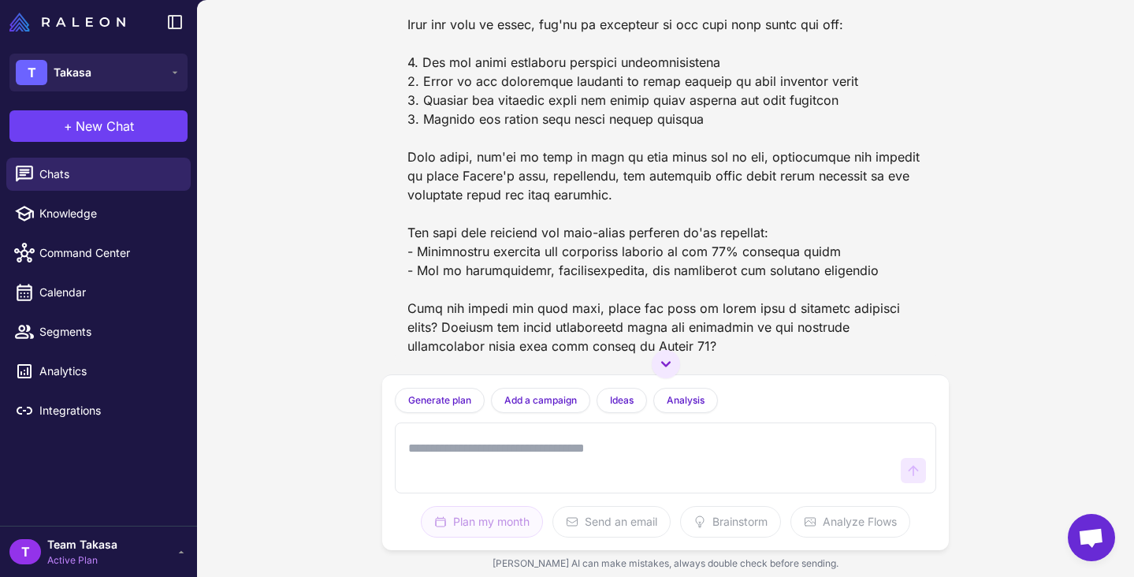
scroll to position [6853, 0]
click at [76, 282] on link "Calendar" at bounding box center [98, 292] width 184 height 33
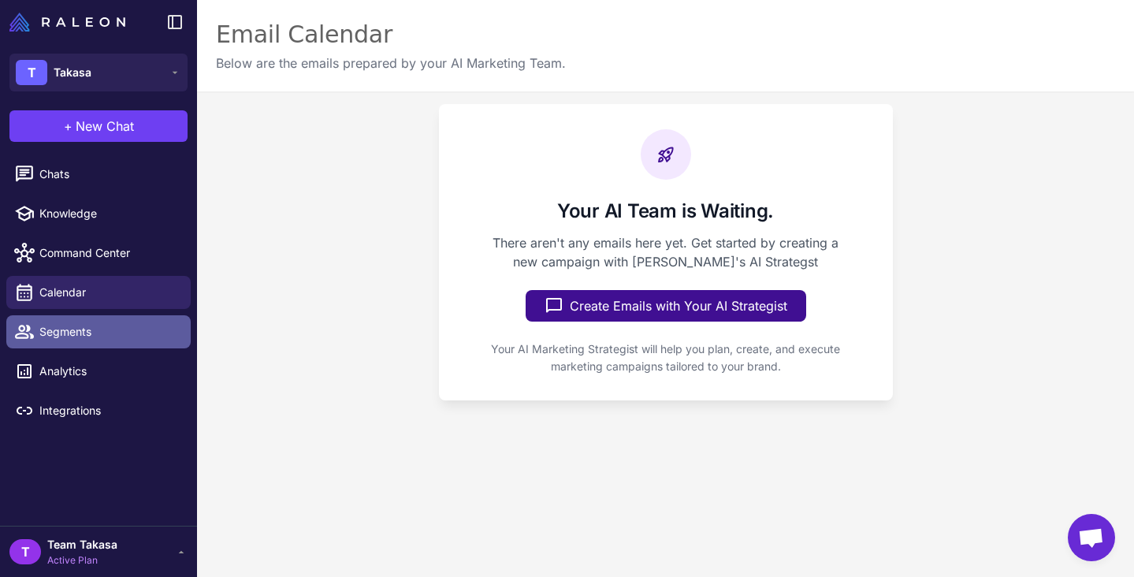
click at [75, 322] on link "Segments" at bounding box center [98, 331] width 184 height 33
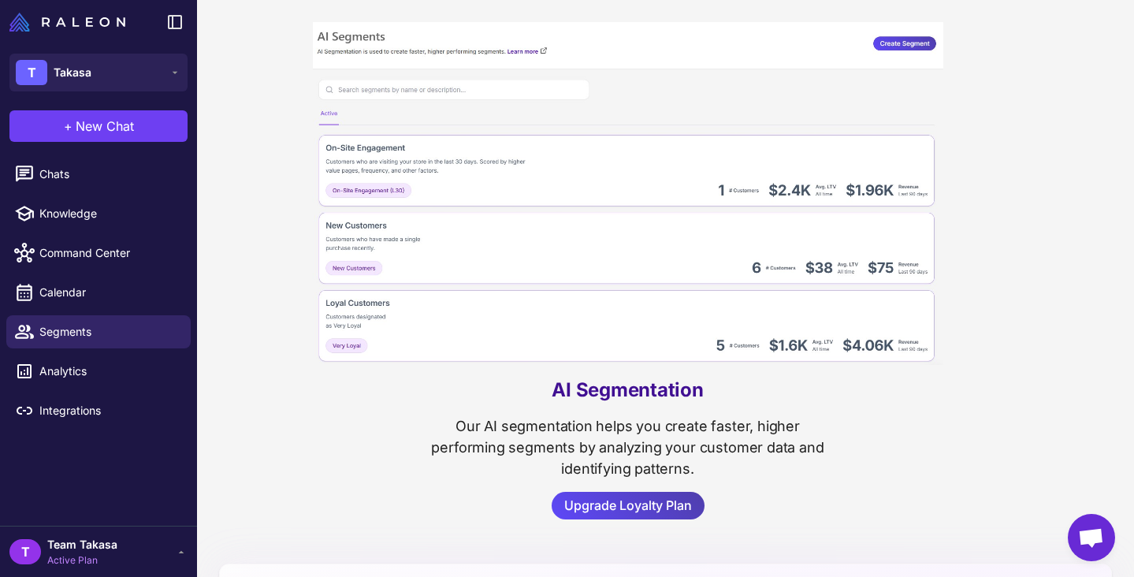
scroll to position [6, 0]
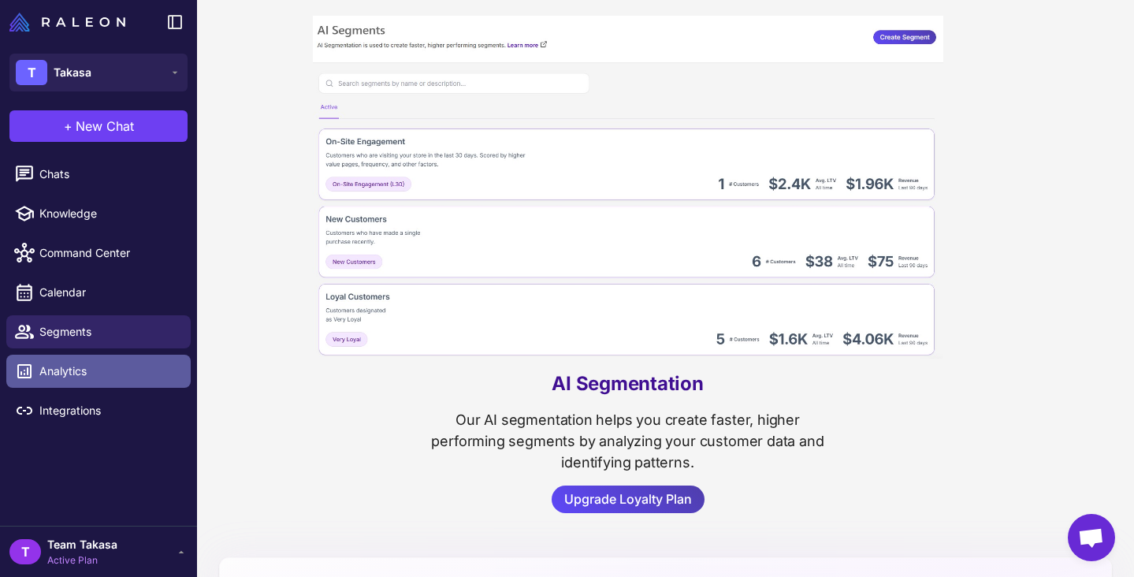
click at [72, 368] on span "Analytics" at bounding box center [108, 371] width 139 height 17
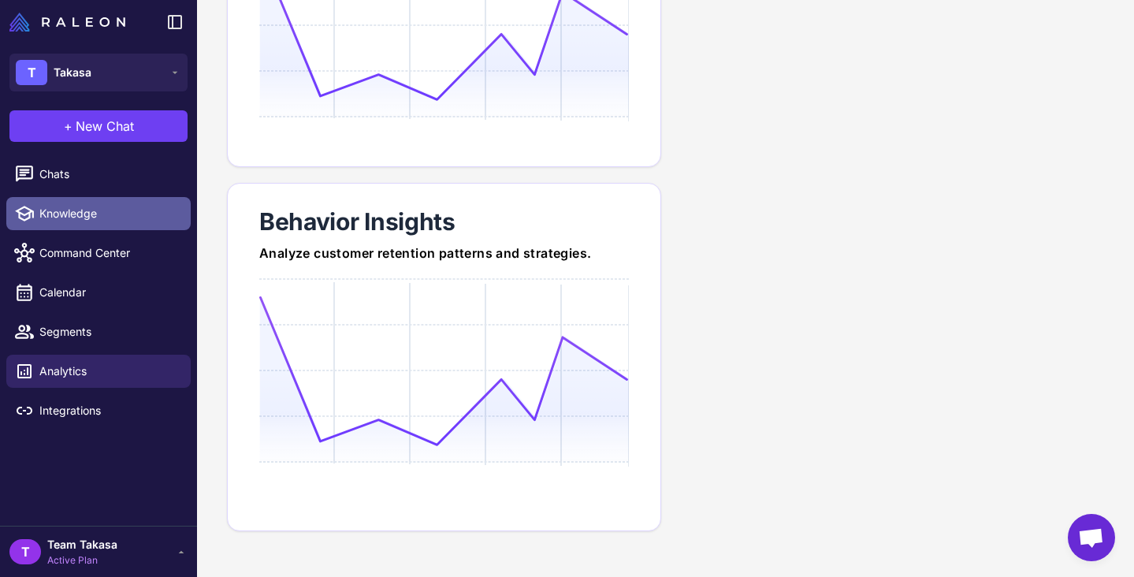
scroll to position [334, 0]
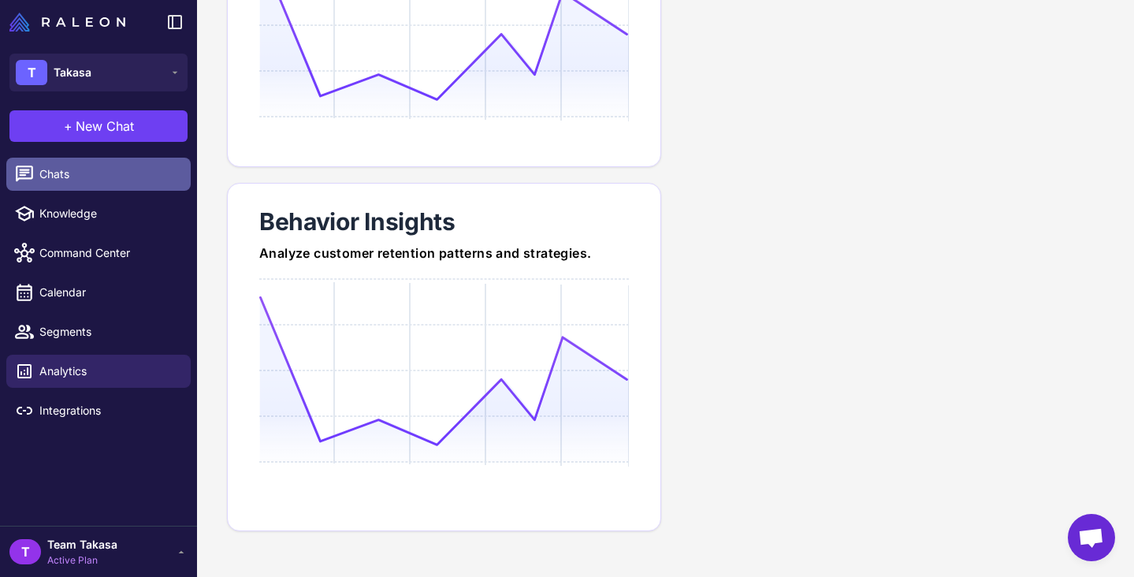
click at [116, 183] on link "Chats" at bounding box center [98, 174] width 184 height 33
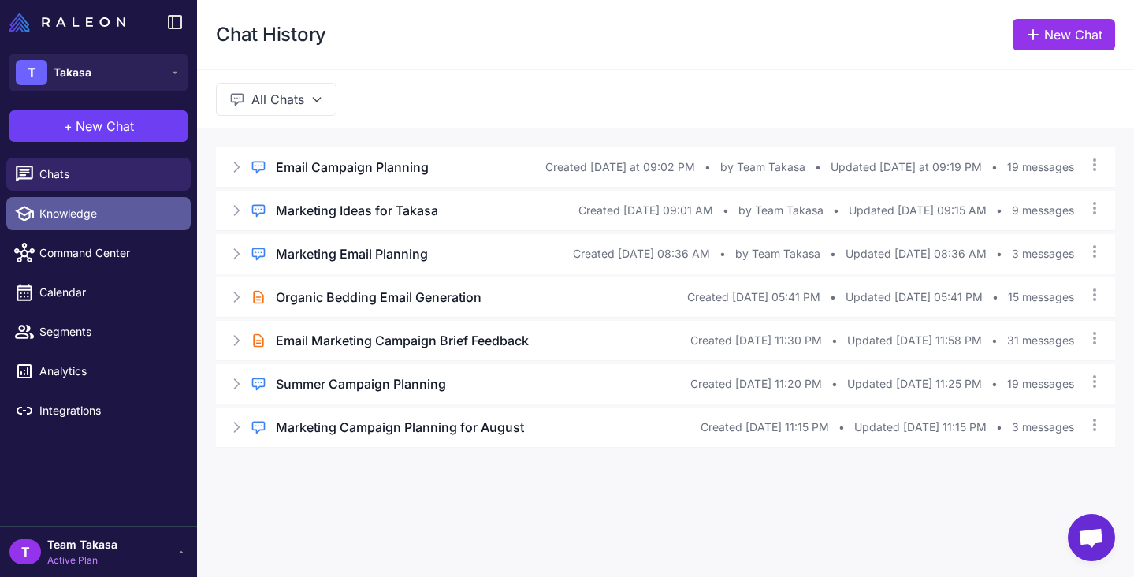
click at [116, 219] on span "Knowledge" at bounding box center [108, 213] width 139 height 17
select select
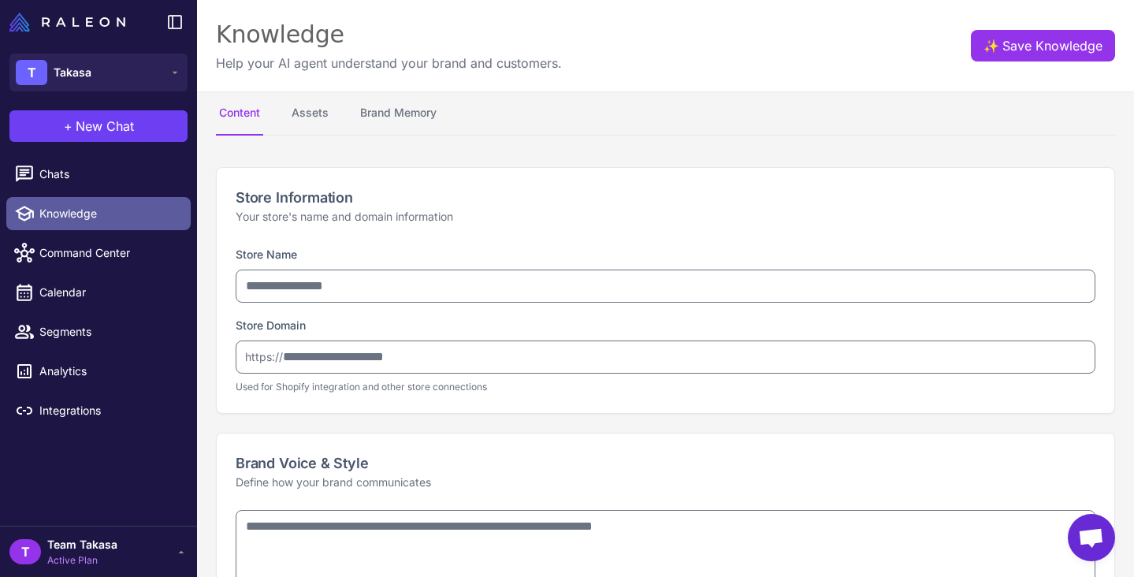
type input "******"
type input "**********"
type textarea "**********"
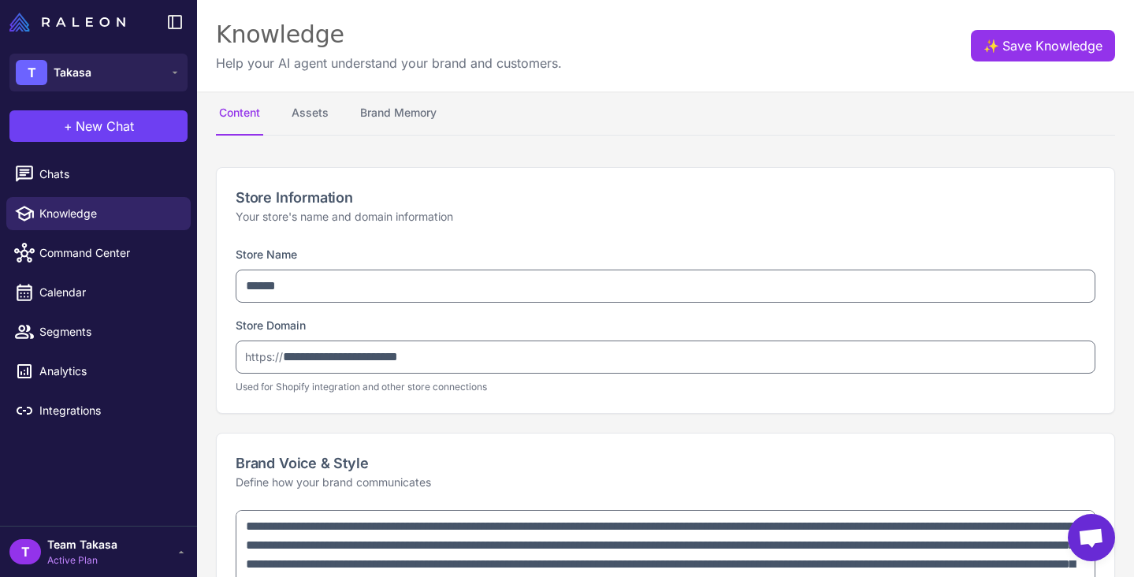
type textarea "**********"
select select "*********"
click at [95, 251] on span "Command Center" at bounding box center [108, 252] width 139 height 17
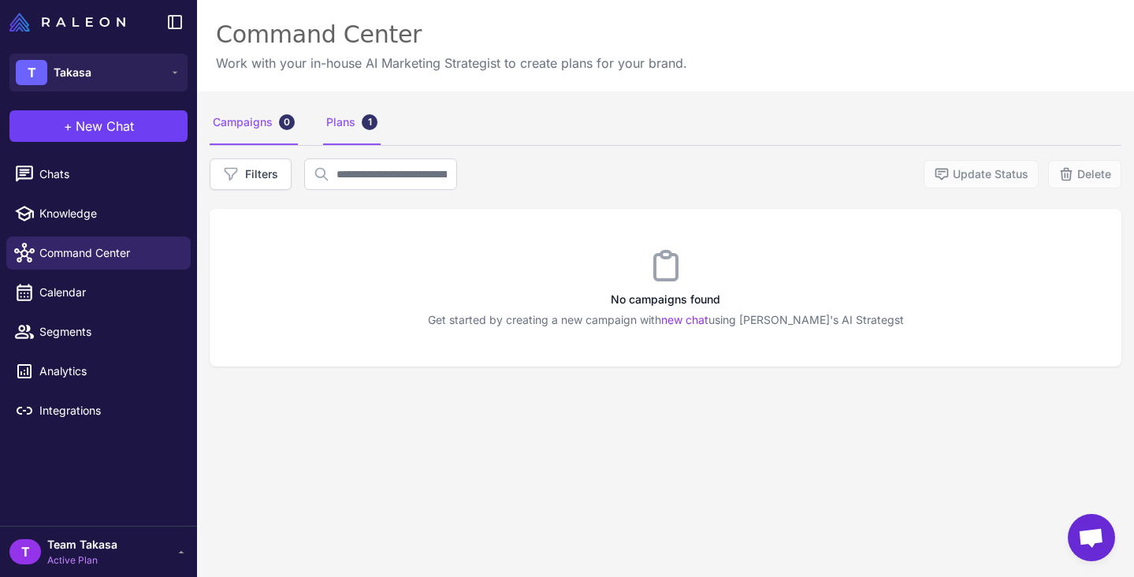
click at [339, 125] on div "Plans 1" at bounding box center [352, 123] width 58 height 44
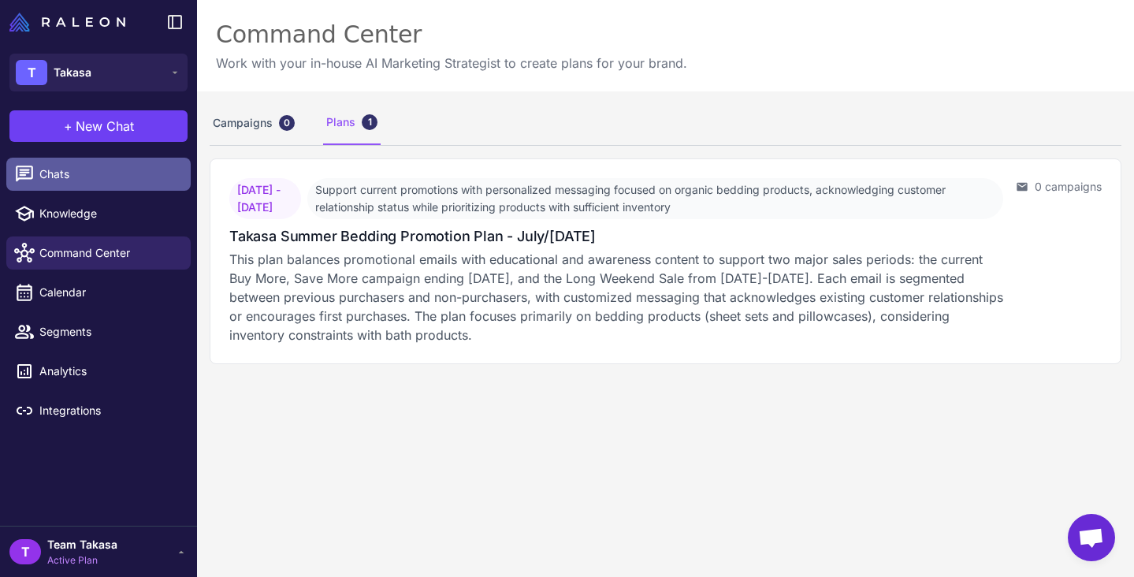
click at [86, 179] on span "Chats" at bounding box center [108, 174] width 139 height 17
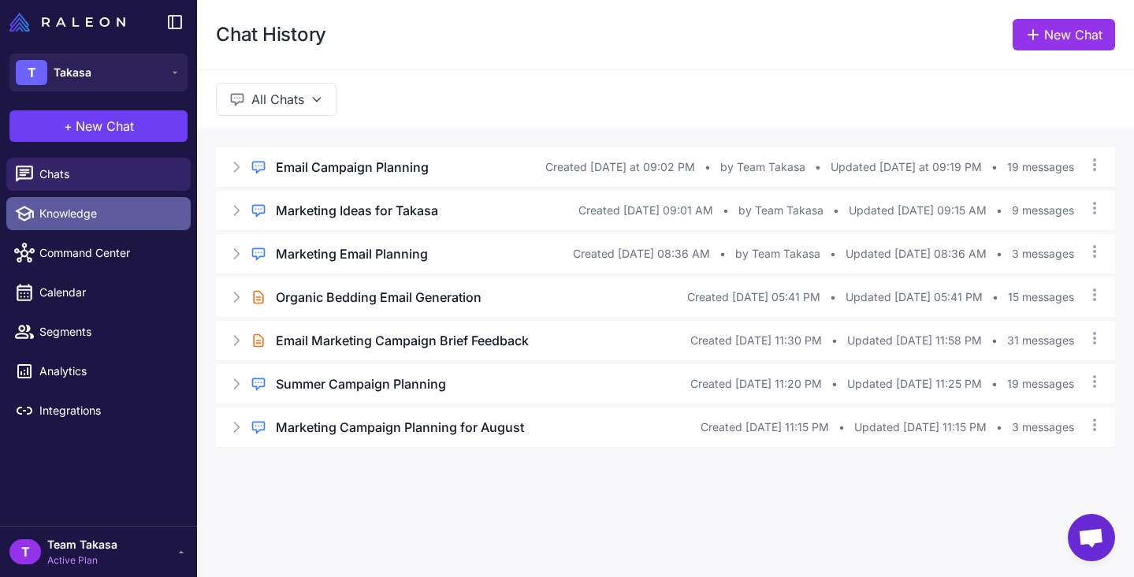
click at [97, 218] on span "Knowledge" at bounding box center [108, 213] width 139 height 17
select select
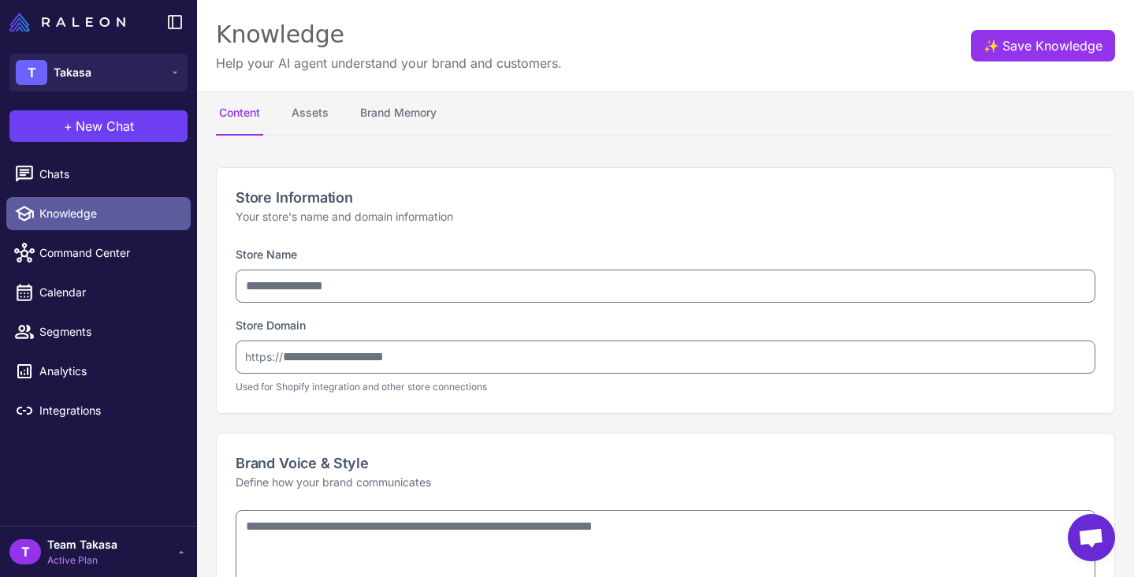
type input "******"
type input "**********"
type textarea "**********"
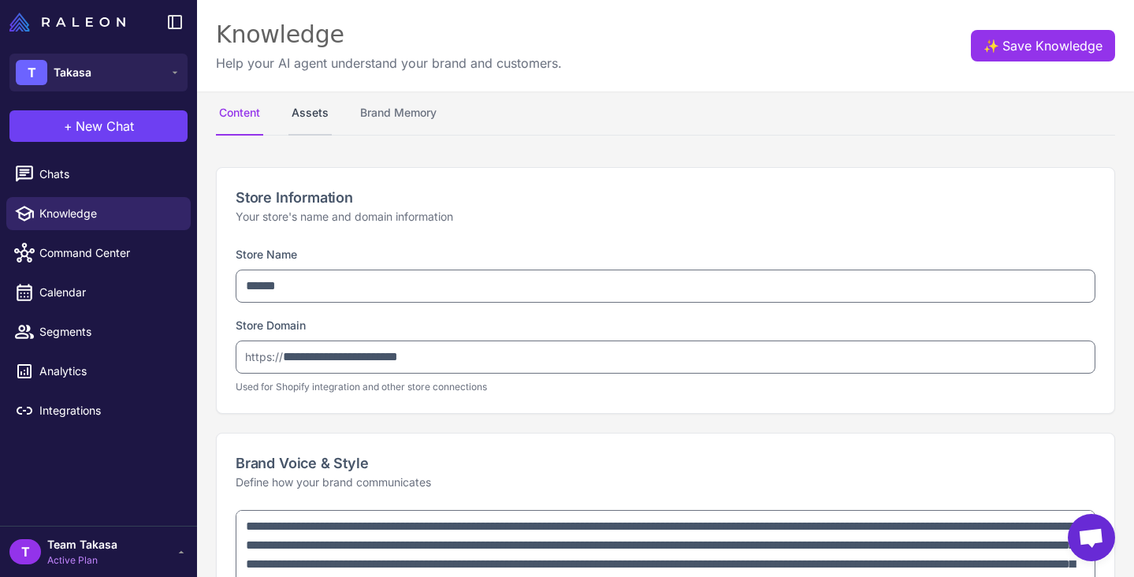
click at [314, 112] on button "Assets" at bounding box center [310, 113] width 43 height 44
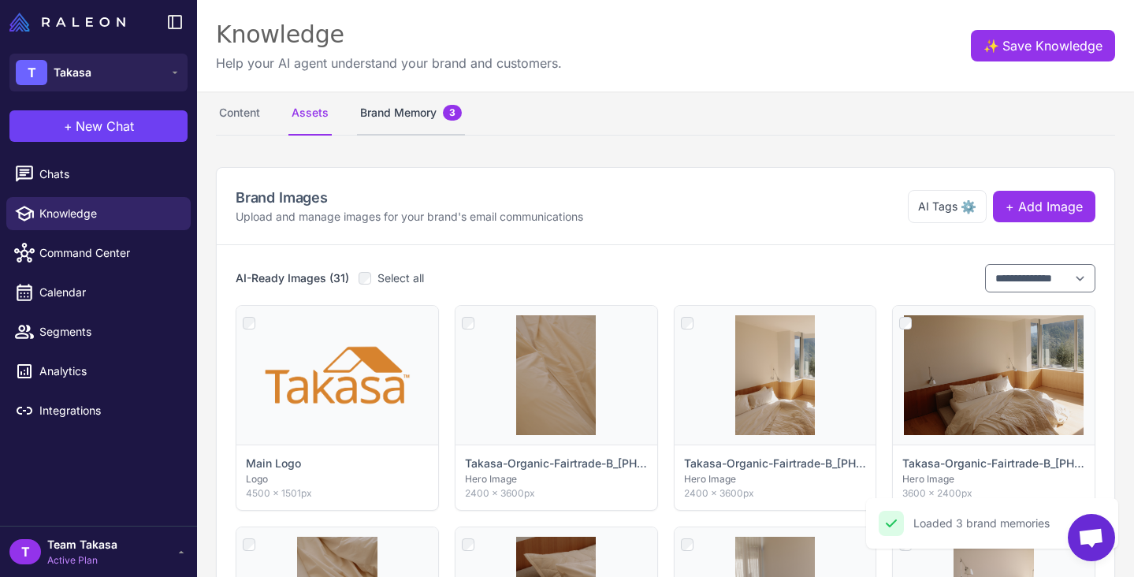
click at [403, 102] on button "Brand Memory 3" at bounding box center [411, 113] width 108 height 44
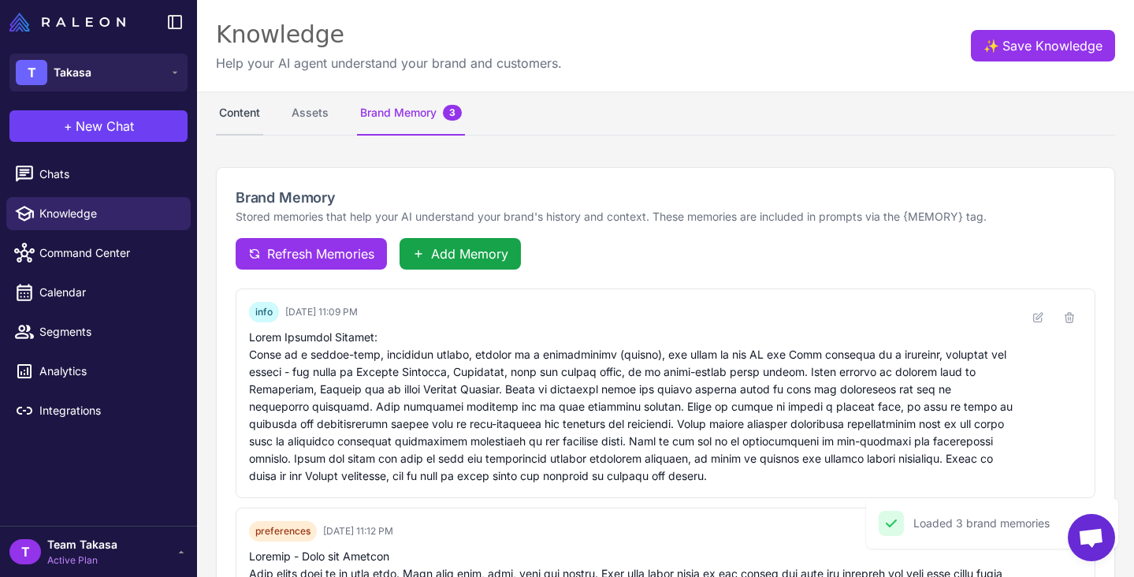
click at [240, 119] on button "Content" at bounding box center [239, 113] width 47 height 44
select select "*********"
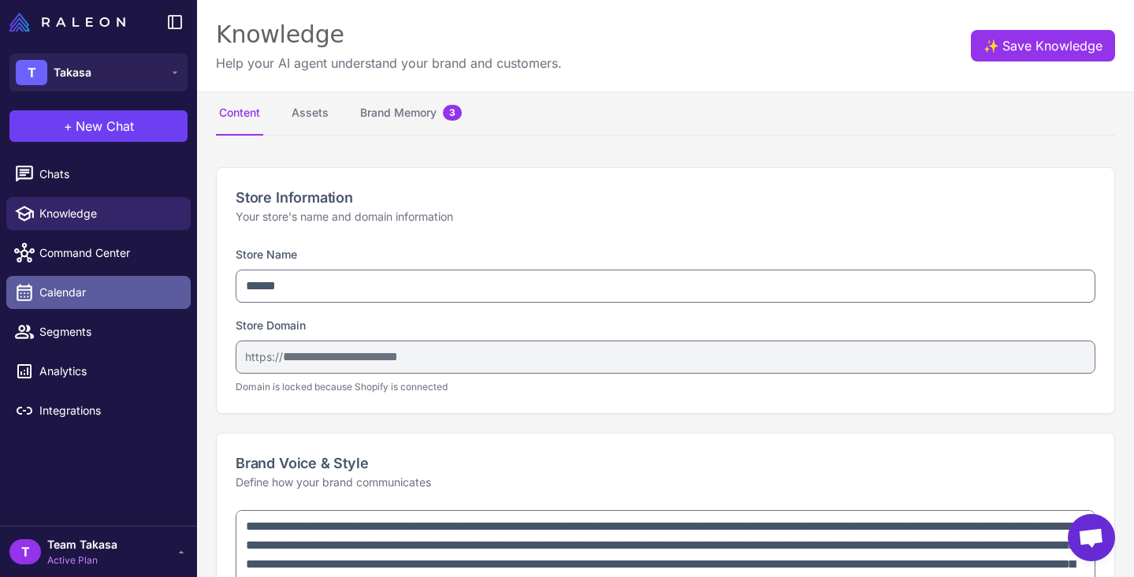
click at [84, 285] on span "Calendar" at bounding box center [108, 292] width 139 height 17
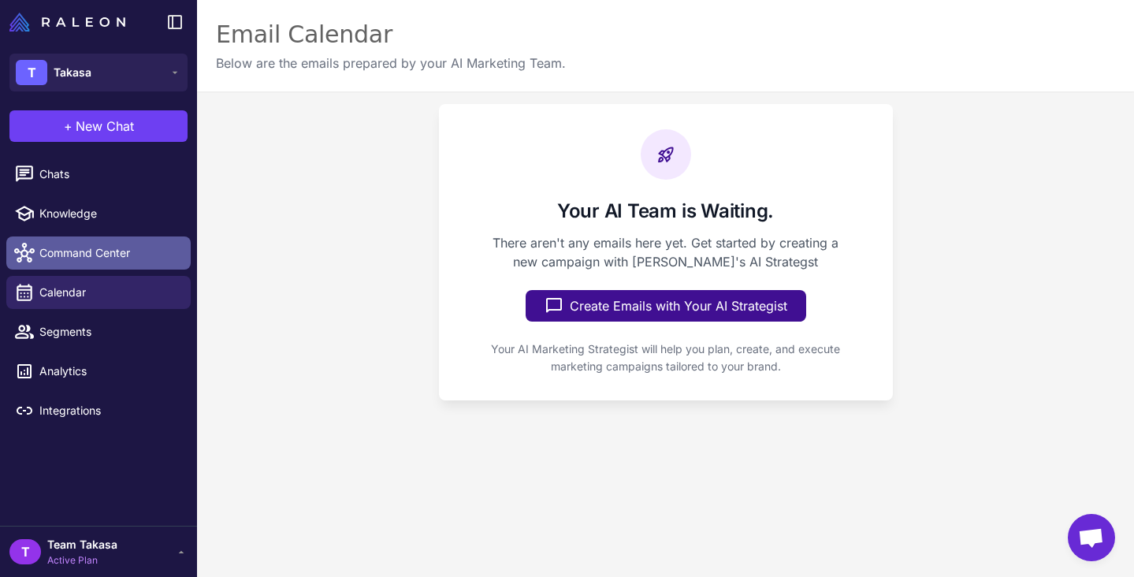
click at [83, 246] on span "Command Center" at bounding box center [108, 252] width 139 height 17
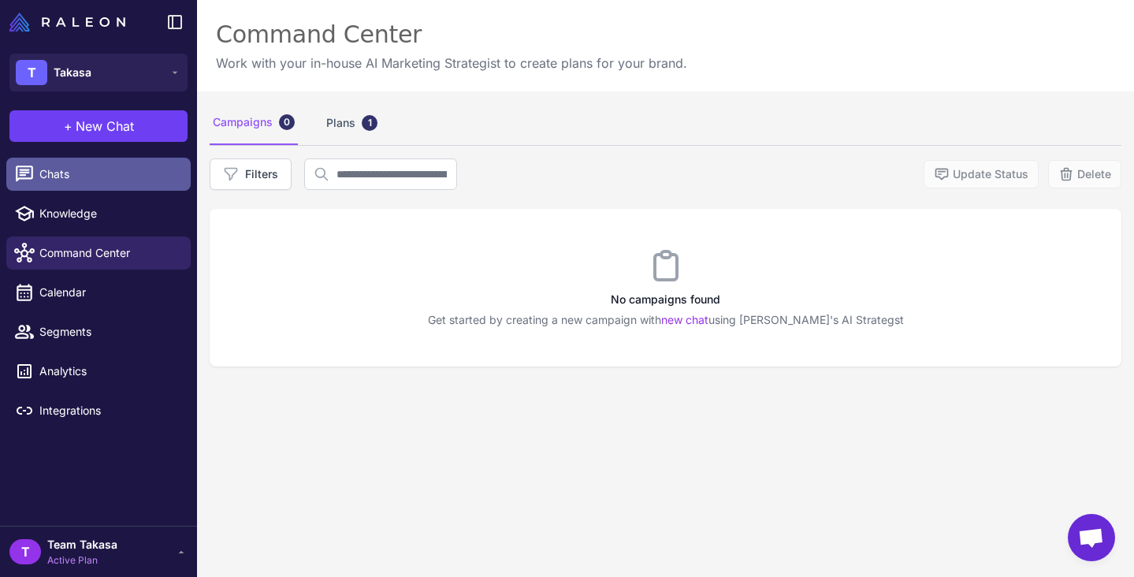
click at [81, 181] on span "Chats" at bounding box center [108, 174] width 139 height 17
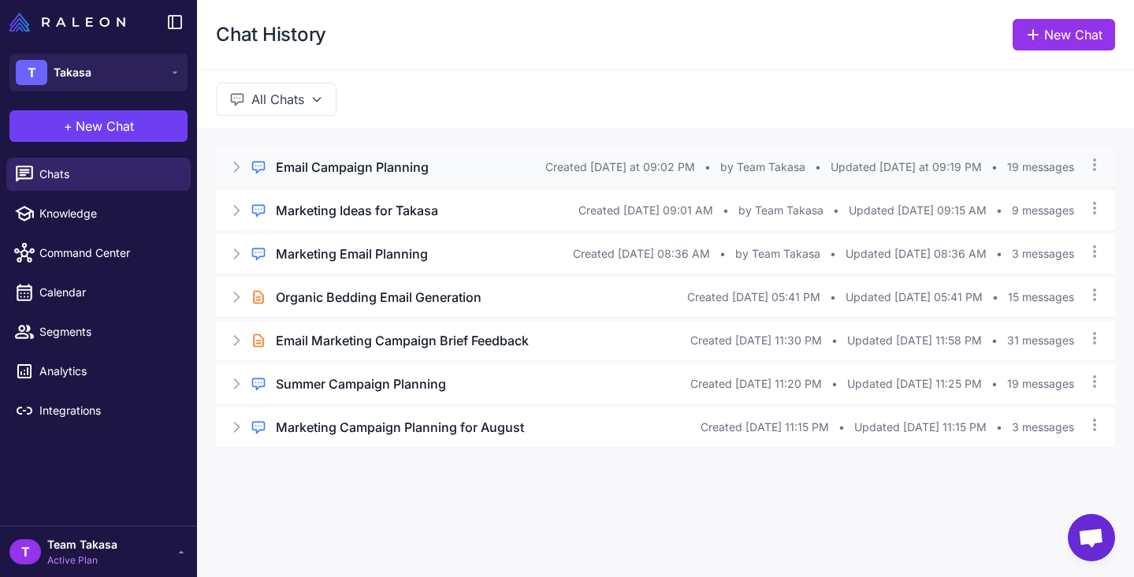
click at [327, 163] on h3 "Email Campaign Planning" at bounding box center [352, 167] width 153 height 19
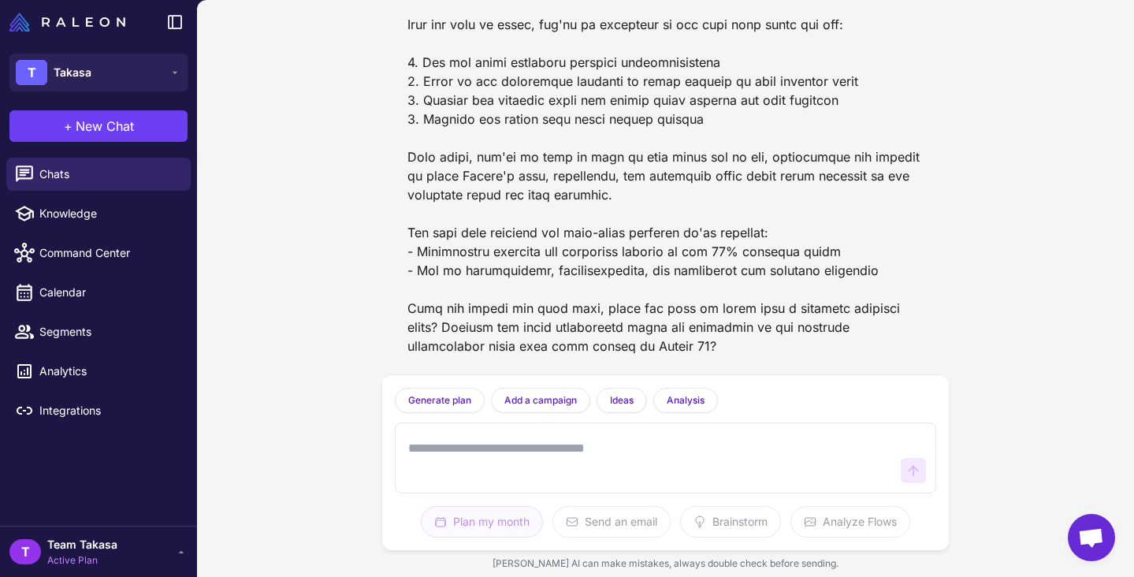
scroll to position [7206, 0]
click at [73, 287] on span "Calendar" at bounding box center [108, 292] width 139 height 17
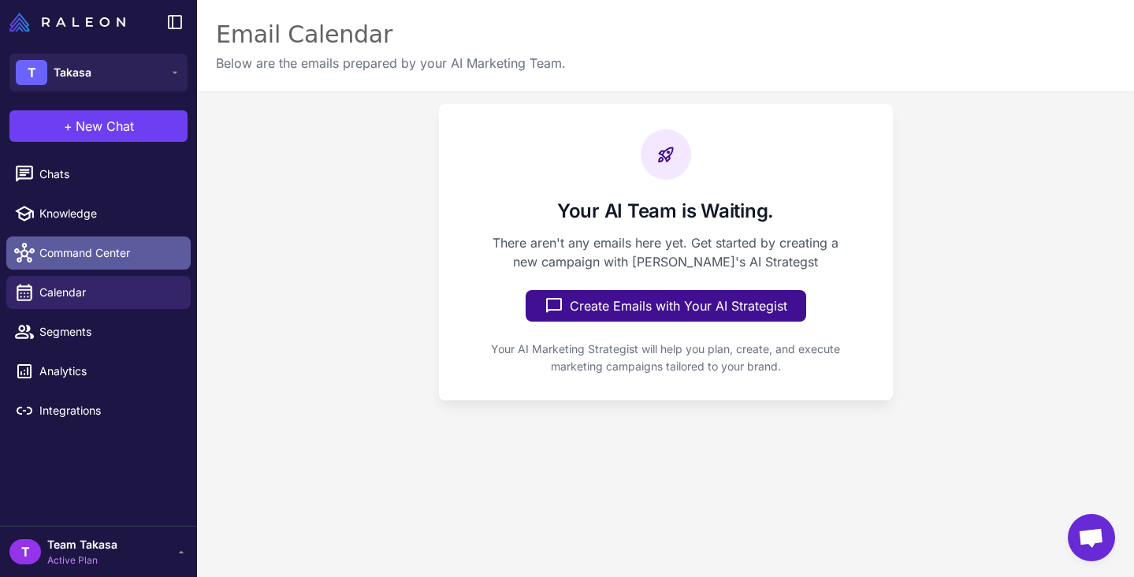
click at [88, 254] on span "Command Center" at bounding box center [108, 252] width 139 height 17
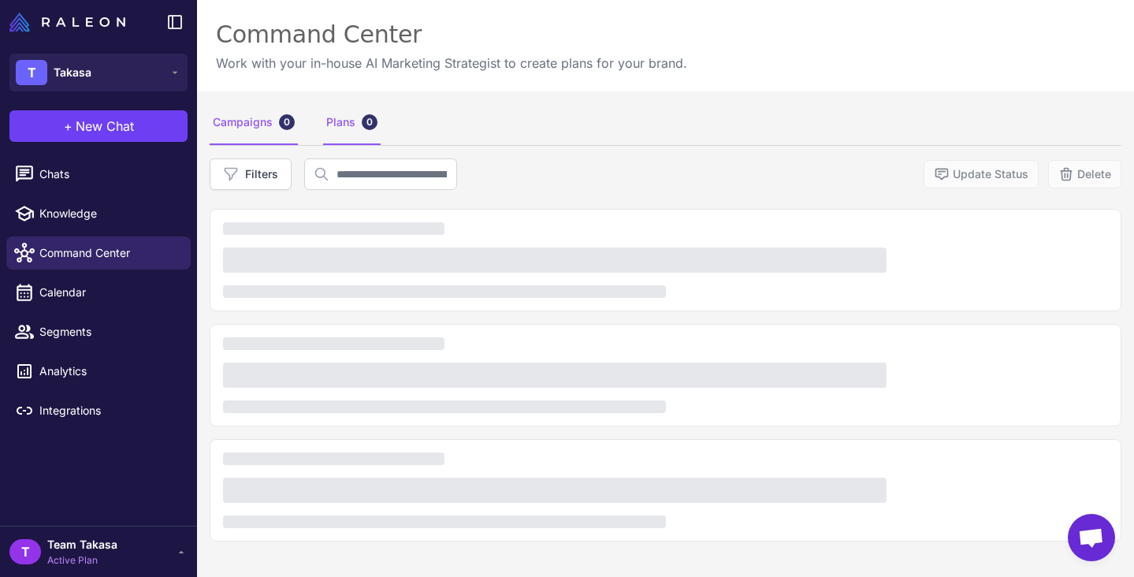
click at [338, 139] on div "Plans 0" at bounding box center [352, 123] width 58 height 44
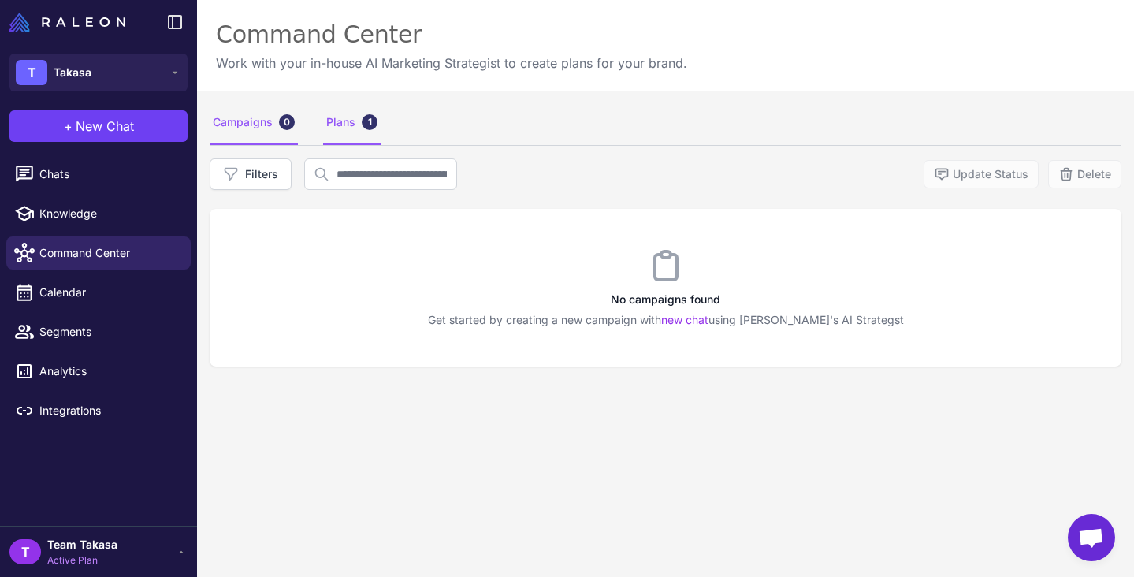
click at [337, 129] on div "Plans 1" at bounding box center [352, 123] width 58 height 44
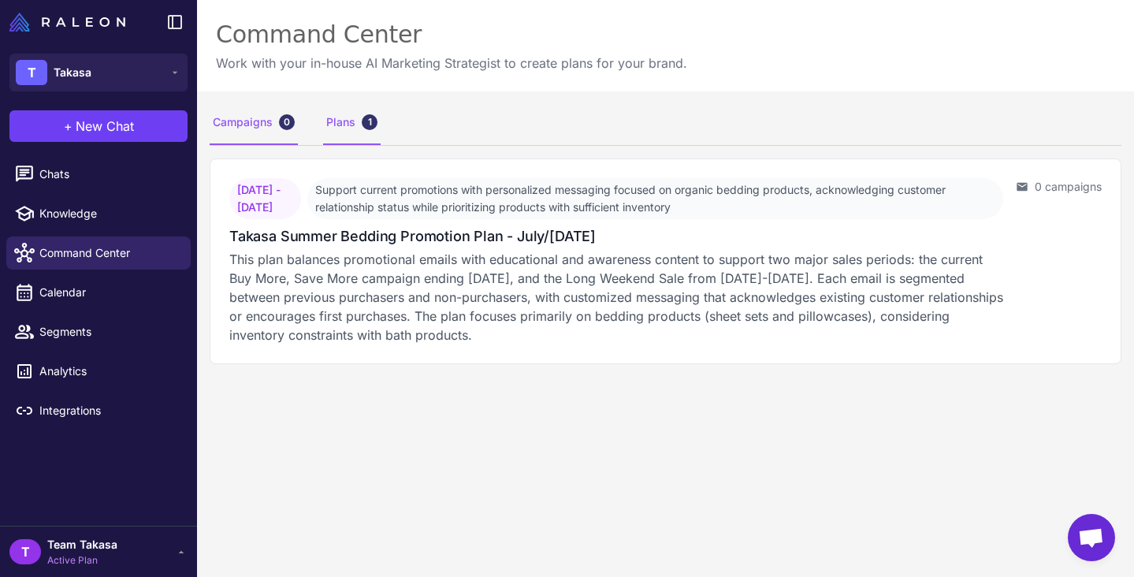
click at [227, 131] on div "Campaigns 0" at bounding box center [254, 123] width 88 height 44
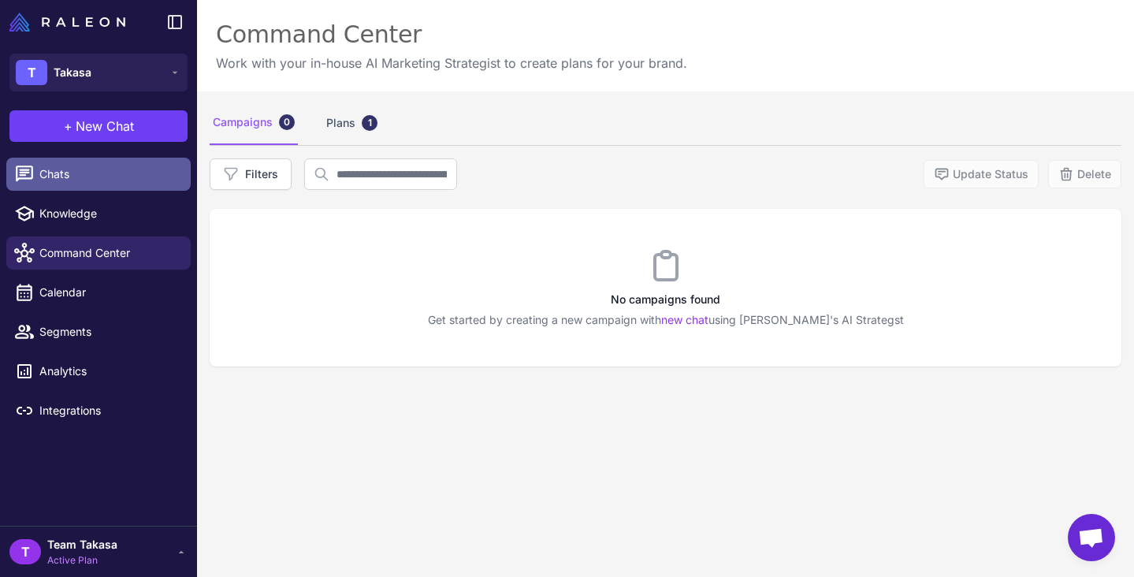
click at [106, 171] on span "Chats" at bounding box center [108, 174] width 139 height 17
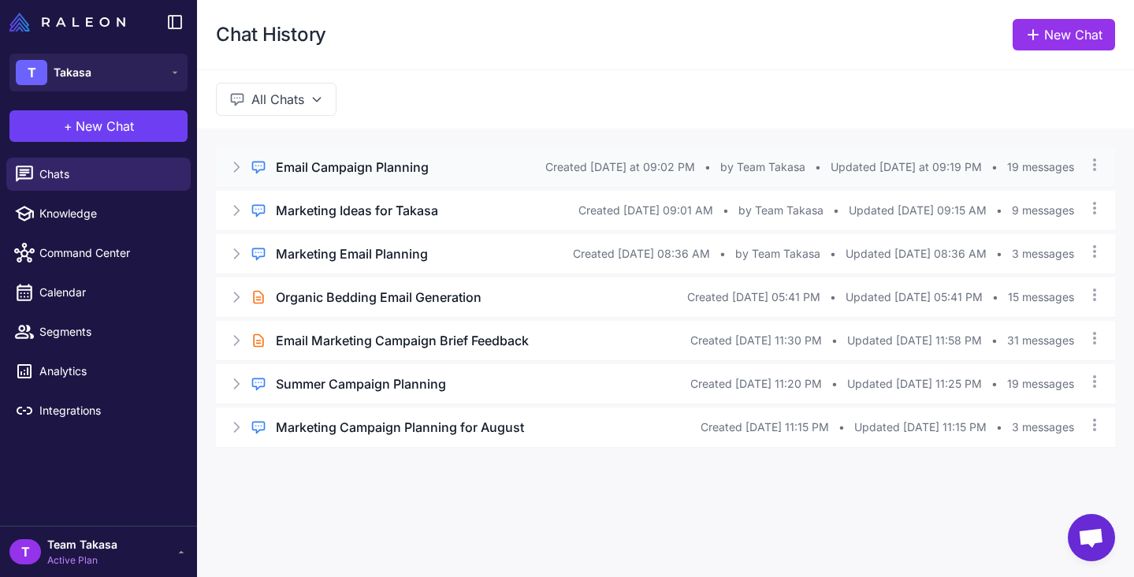
click at [399, 176] on h3 "Email Campaign Planning" at bounding box center [352, 167] width 153 height 19
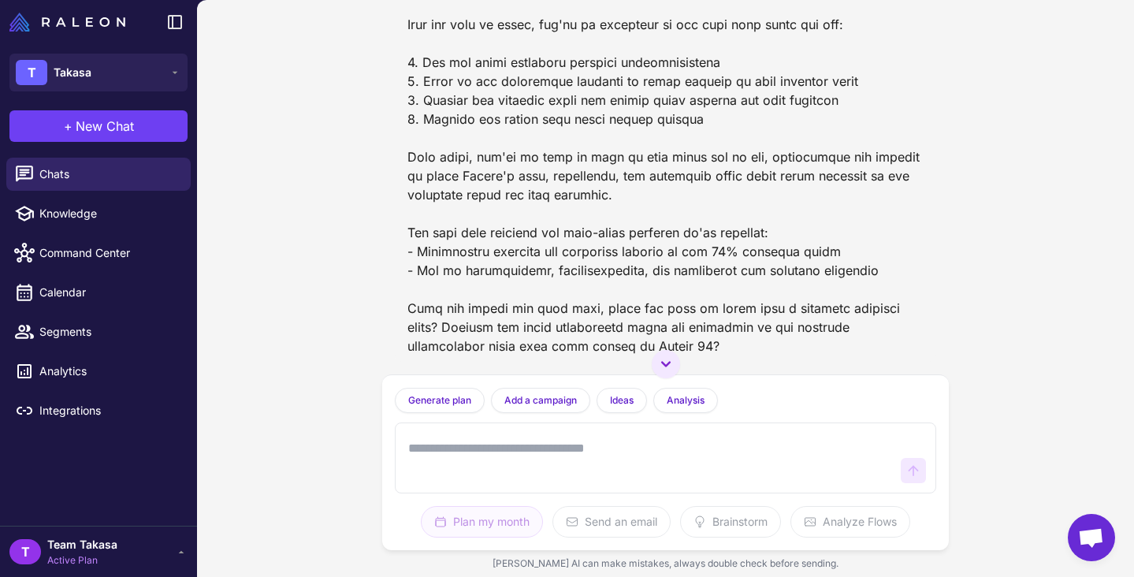
scroll to position [6858, 0]
